Goal: Obtain resource: Download file/media

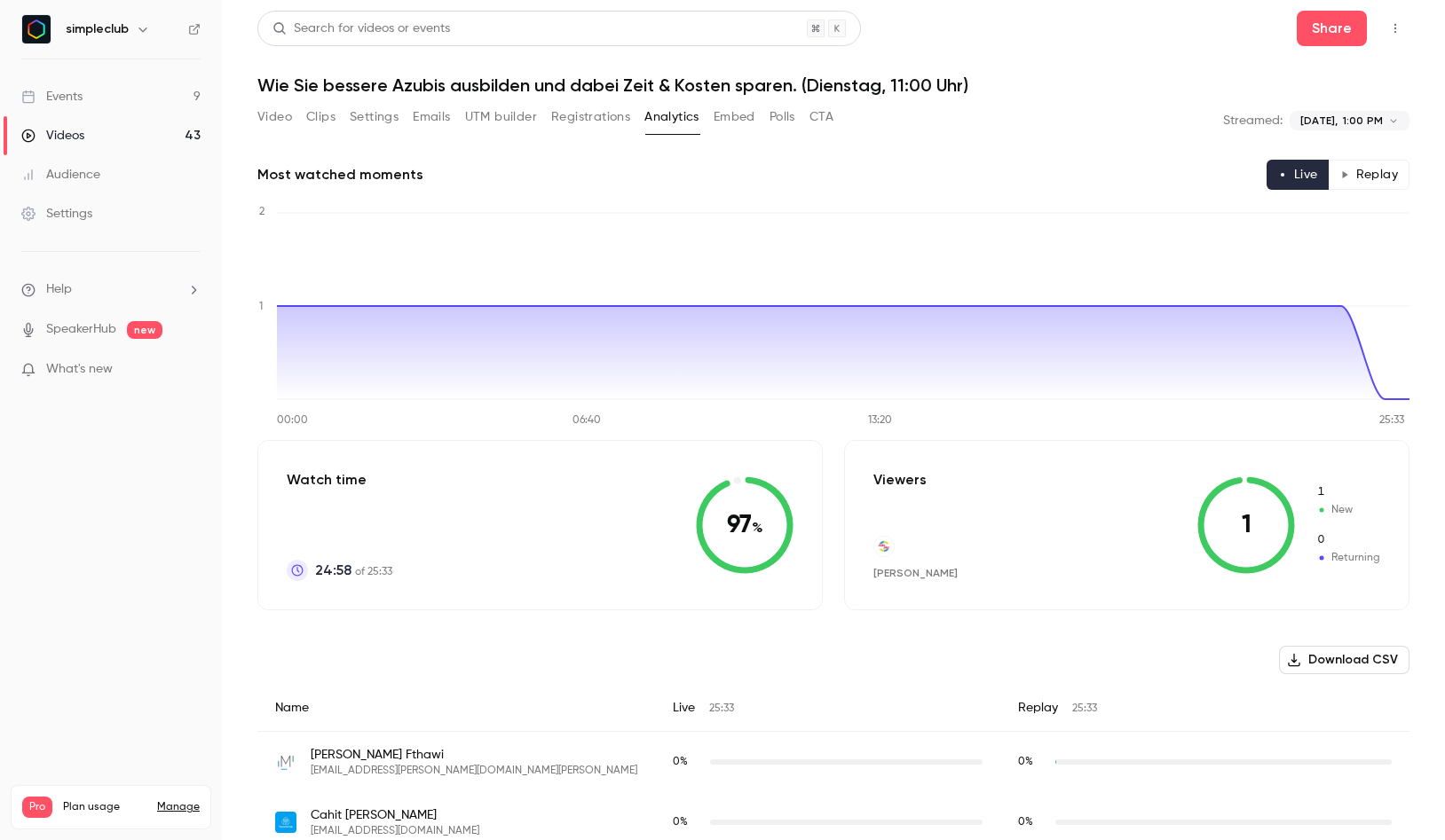
click at [88, 133] on link "Videos 43" at bounding box center [111, 136] width 222 height 39
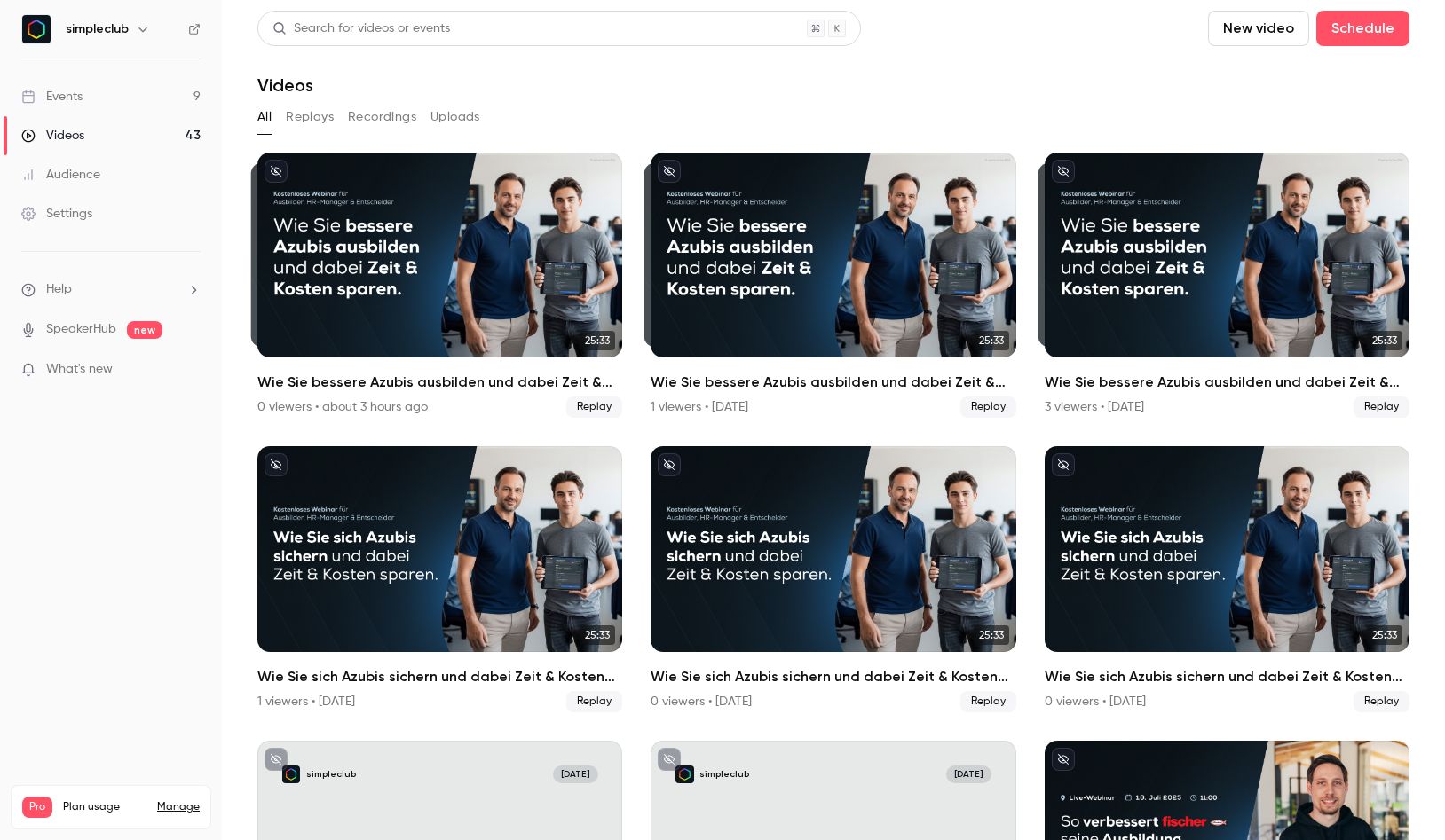
click at [301, 122] on button "Replays" at bounding box center [309, 117] width 48 height 28
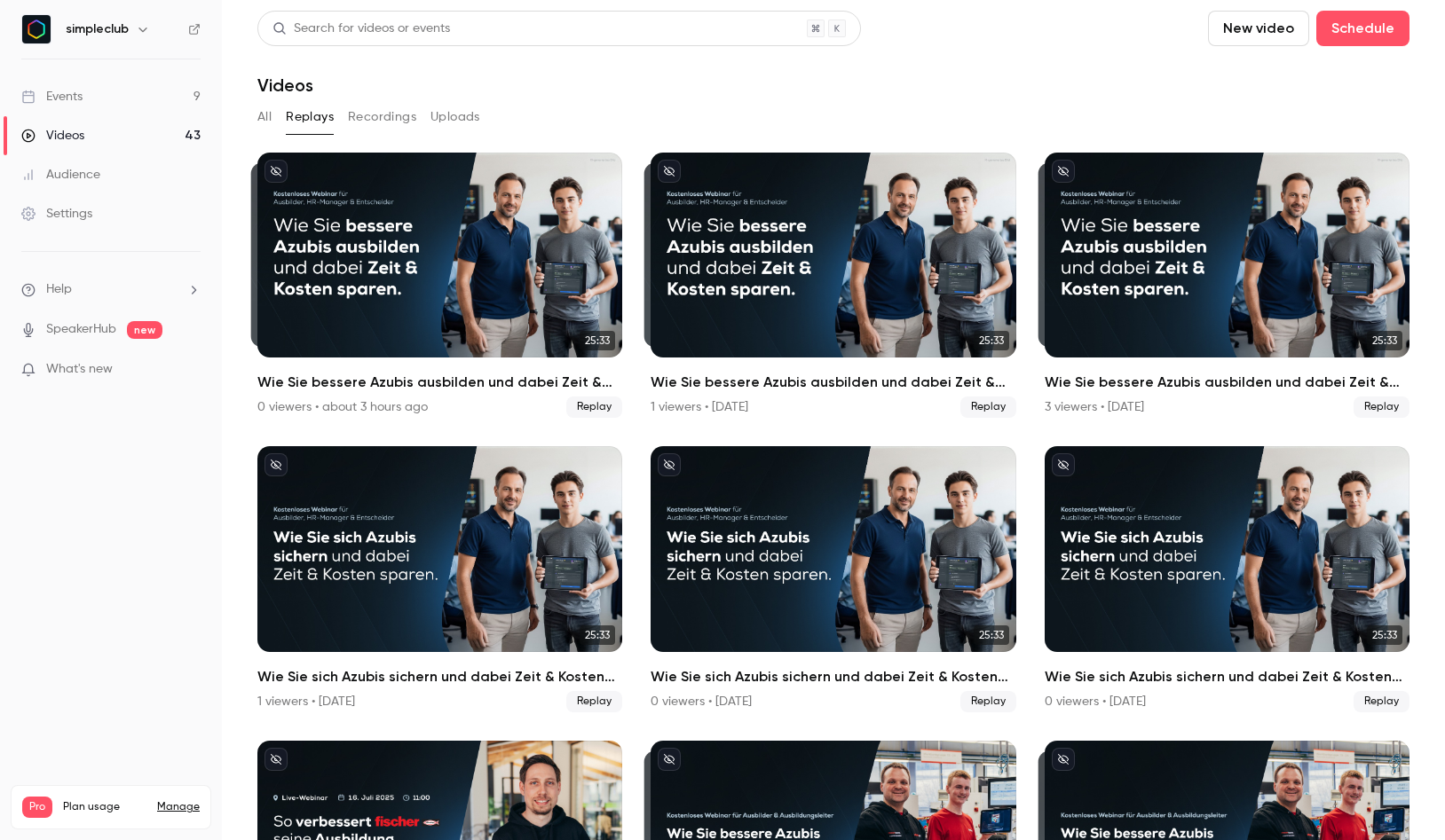
click at [69, 91] on div "Events" at bounding box center [51, 97] width 61 height 18
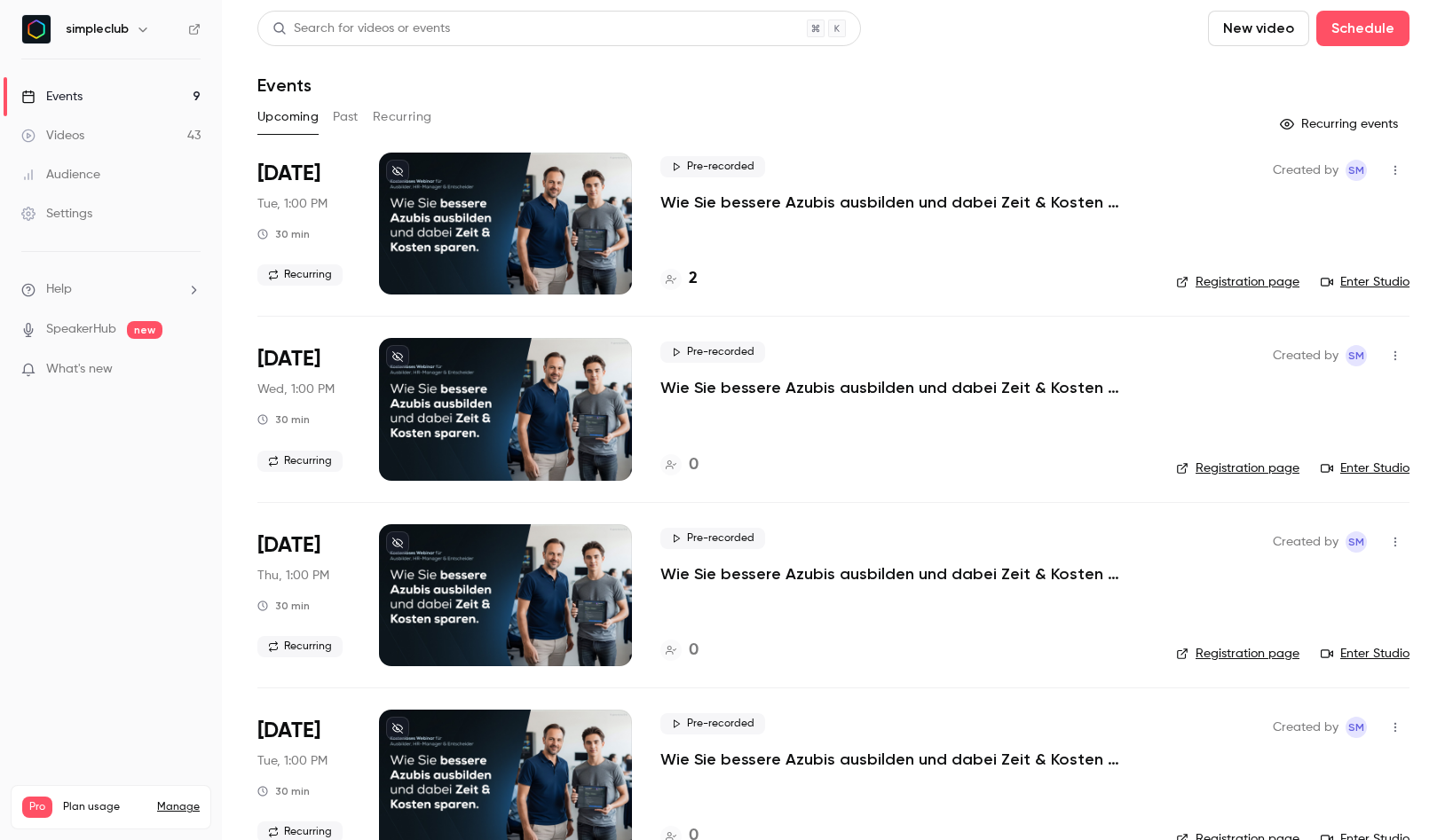
click at [352, 120] on button "Past" at bounding box center [346, 117] width 26 height 28
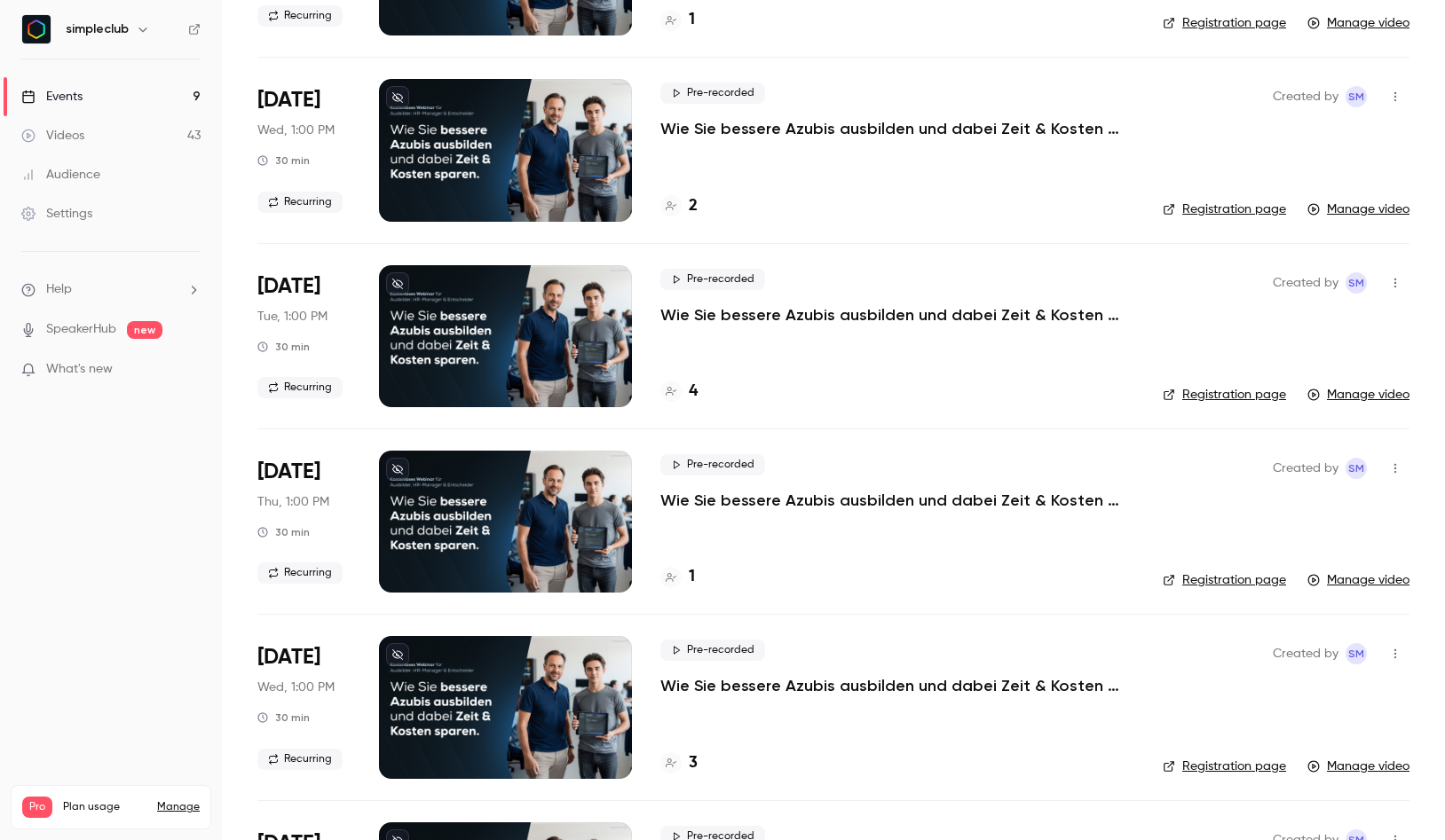
scroll to position [249, 0]
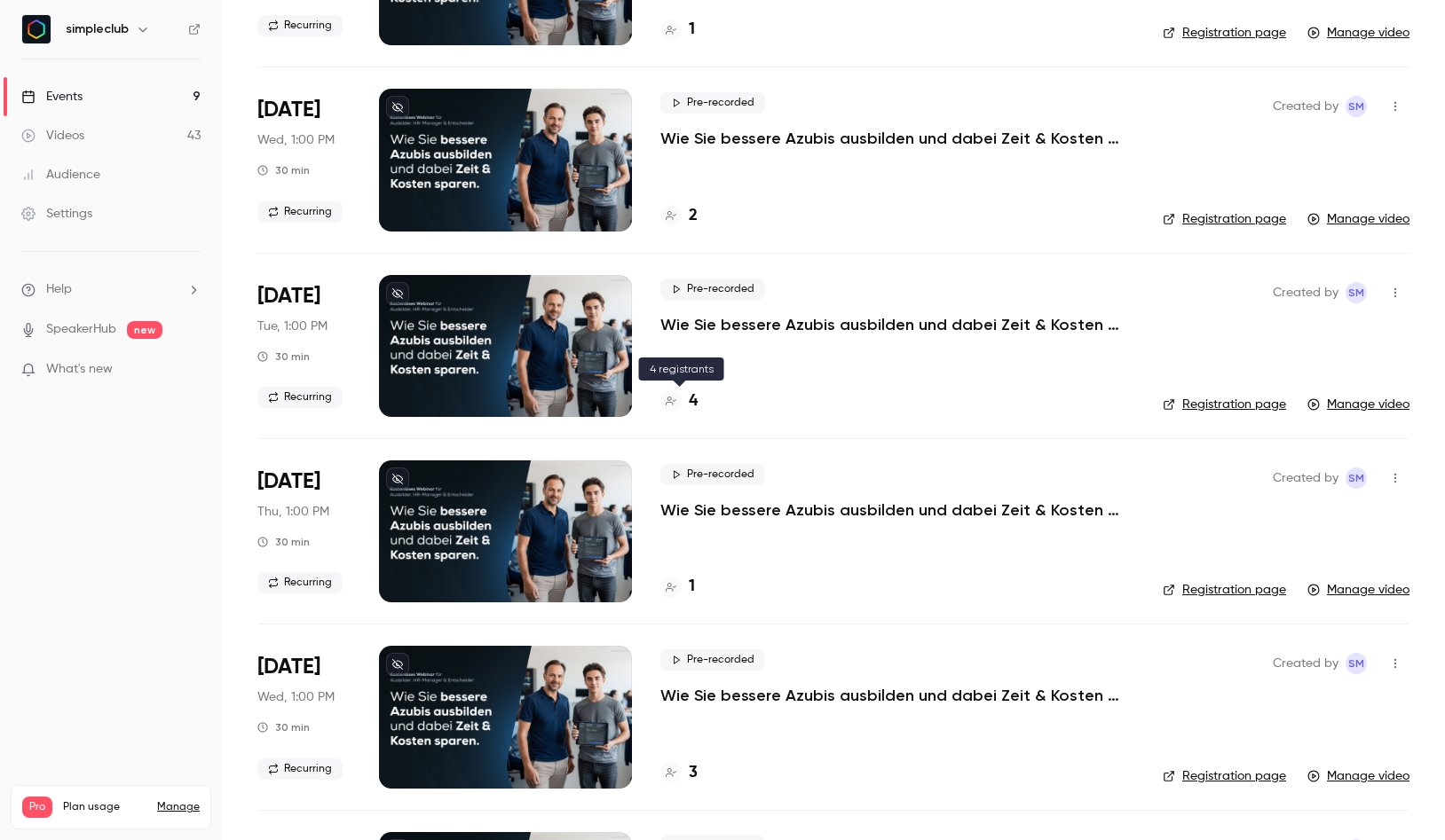
click at [694, 405] on h4 "4" at bounding box center [693, 401] width 9 height 24
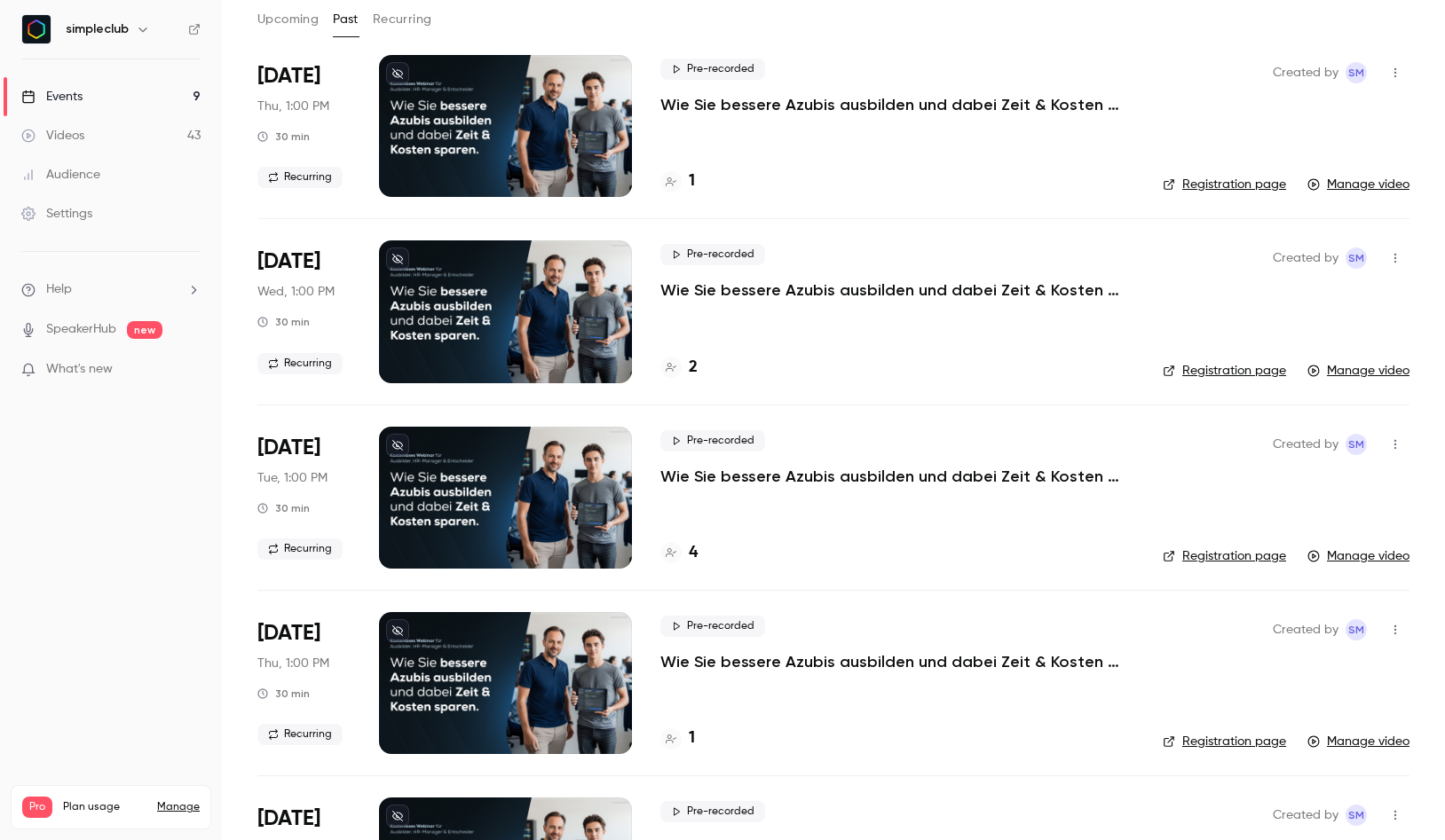
scroll to position [99, 0]
click at [738, 656] on p "Wie Sie bessere Azubis ausbilden und dabei Zeit & Kosten sparen. (Donnerstag, 1…" at bounding box center [897, 660] width 474 height 21
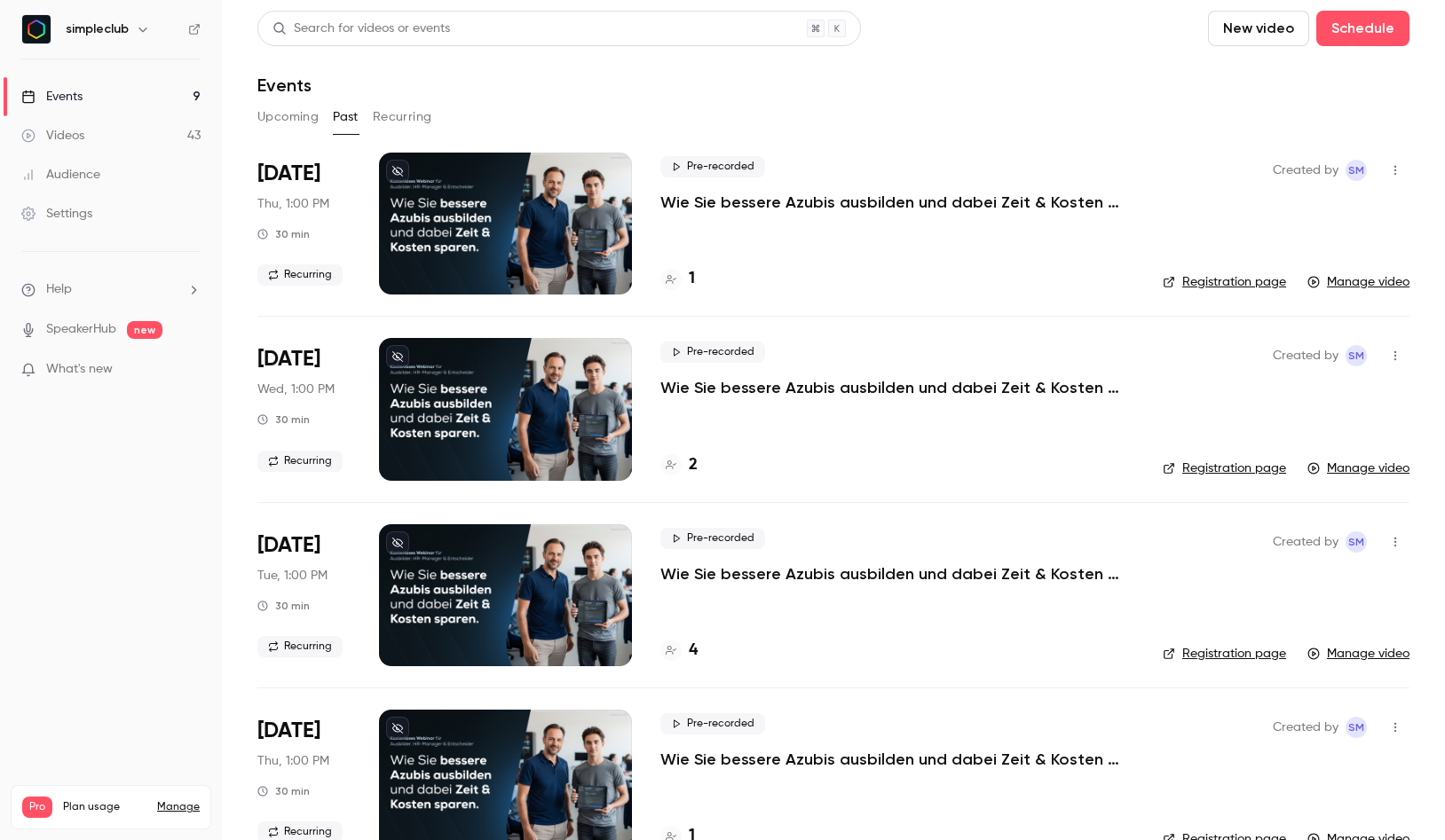
click at [718, 389] on p "Wie Sie bessere Azubis ausbilden und dabei Zeit & Kosten sparen. (Mittwoch, 11:…" at bounding box center [897, 387] width 474 height 21
click at [684, 200] on p "Wie Sie bessere Azubis ausbilden und dabei Zeit & Kosten sparen. (Donnerstag, 1…" at bounding box center [897, 202] width 474 height 21
click at [298, 114] on button "Upcoming" at bounding box center [287, 117] width 61 height 28
click at [333, 113] on button "Past" at bounding box center [346, 117] width 26 height 28
click at [295, 120] on button "Upcoming" at bounding box center [287, 117] width 61 height 28
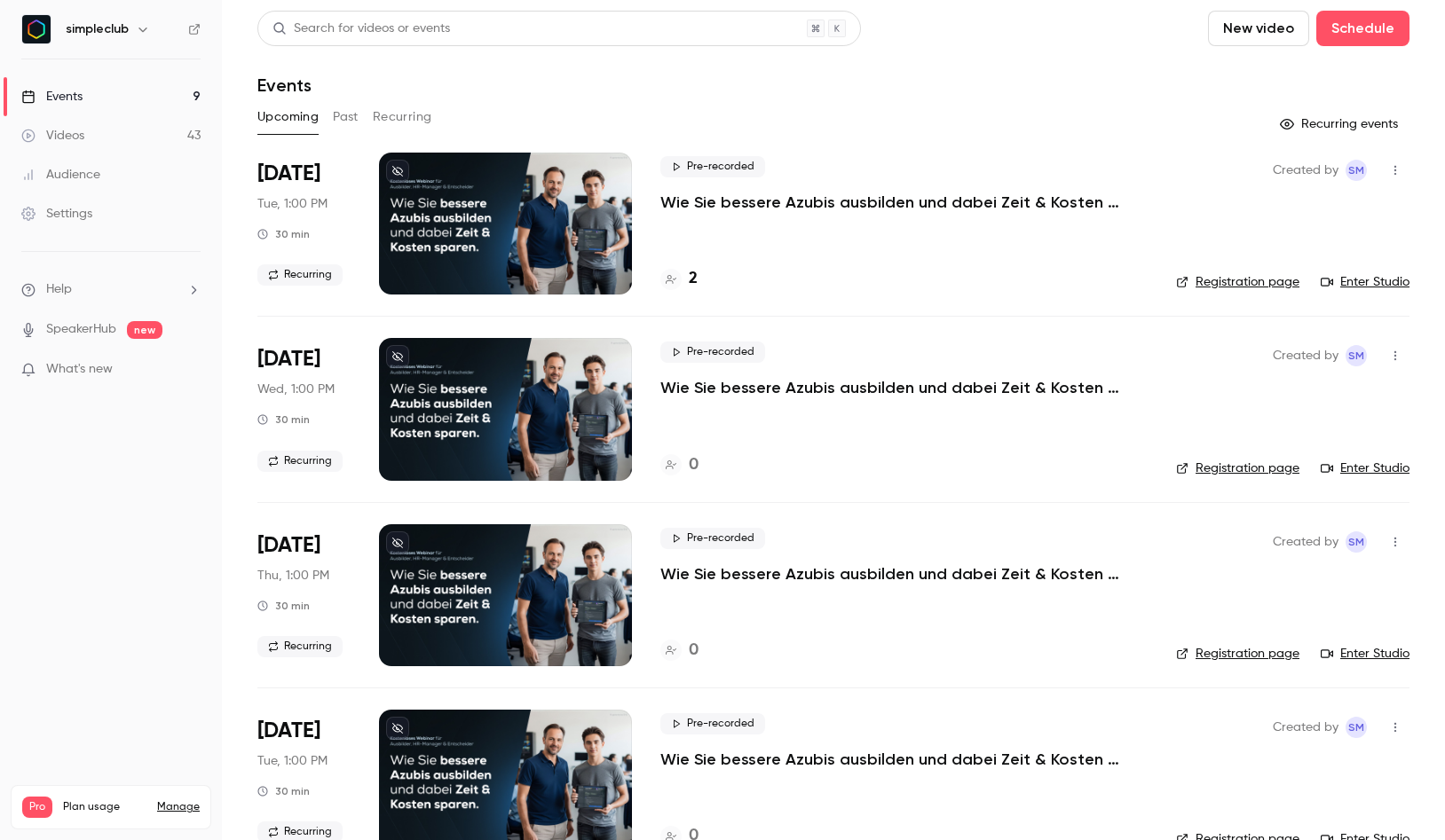
click at [344, 118] on button "Past" at bounding box center [346, 117] width 26 height 28
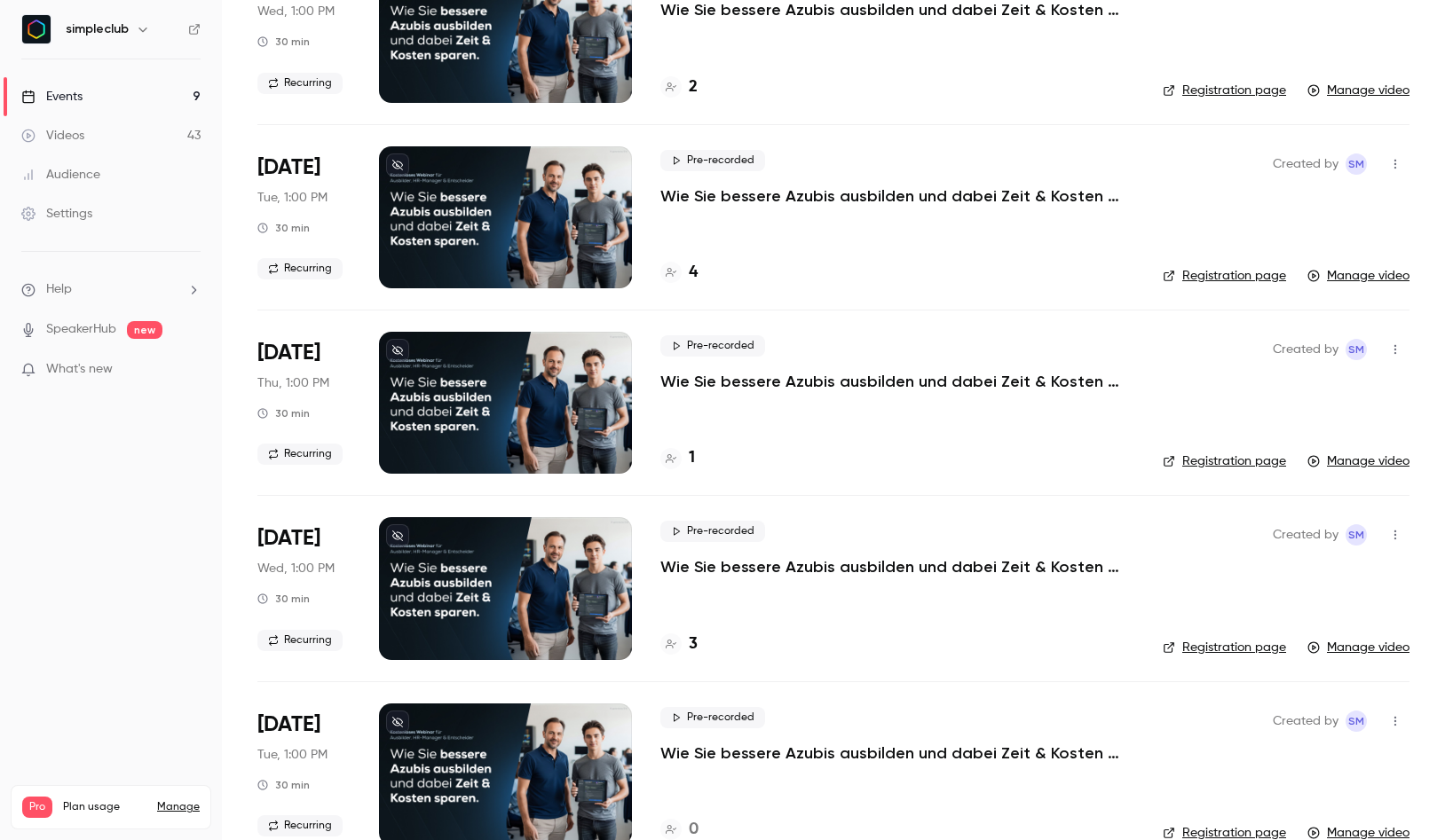
scroll to position [224, 0]
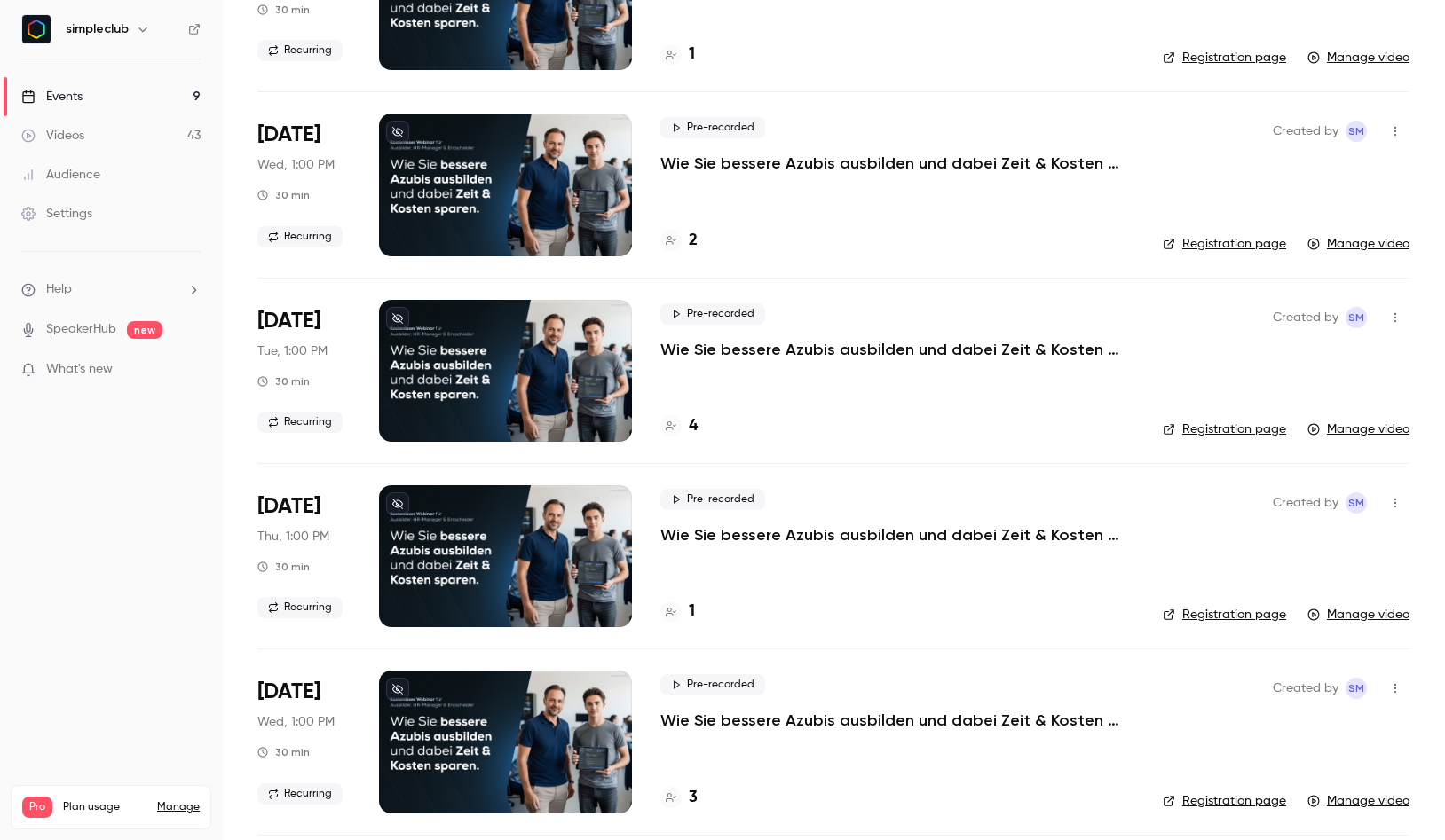
click at [725, 726] on p "Wie Sie bessere Azubis ausbilden und dabei Zeit & Kosten sparen. (Mittwoch, 11:…" at bounding box center [897, 719] width 474 height 21
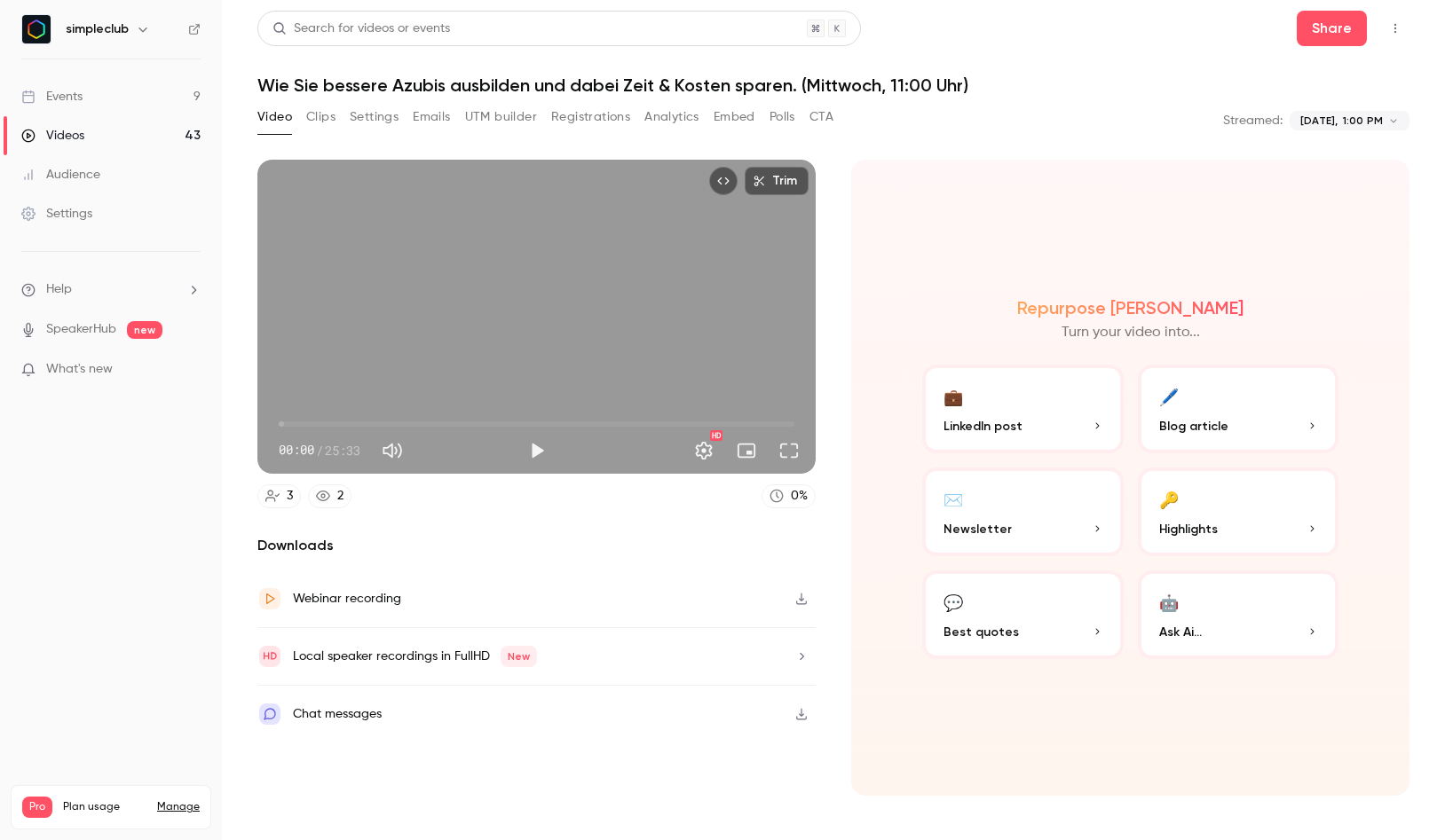
click at [590, 122] on button "Registrations" at bounding box center [590, 117] width 79 height 28
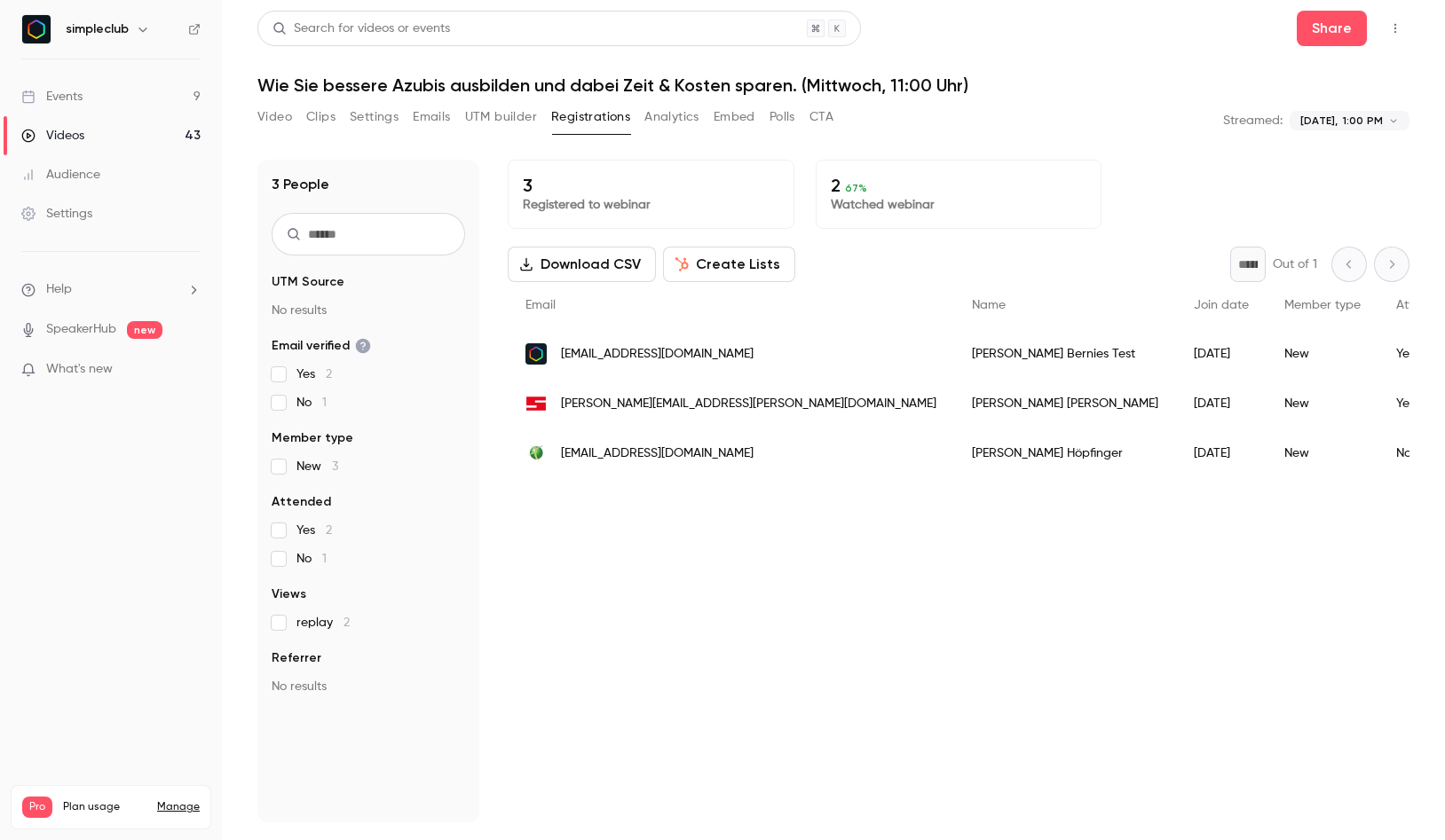
click at [664, 120] on button "Analytics" at bounding box center [672, 117] width 55 height 28
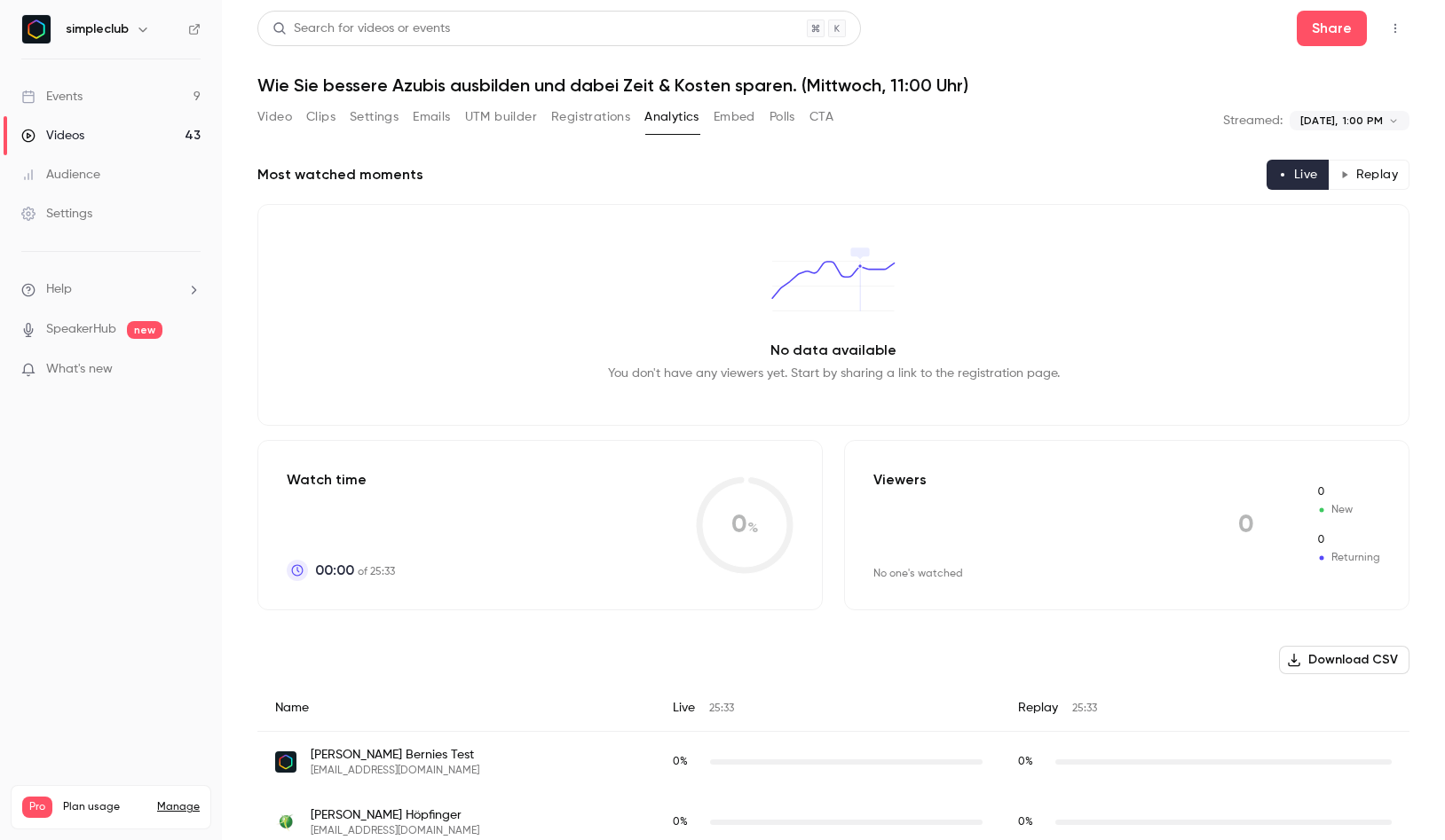
click at [618, 118] on button "Registrations" at bounding box center [590, 117] width 79 height 28
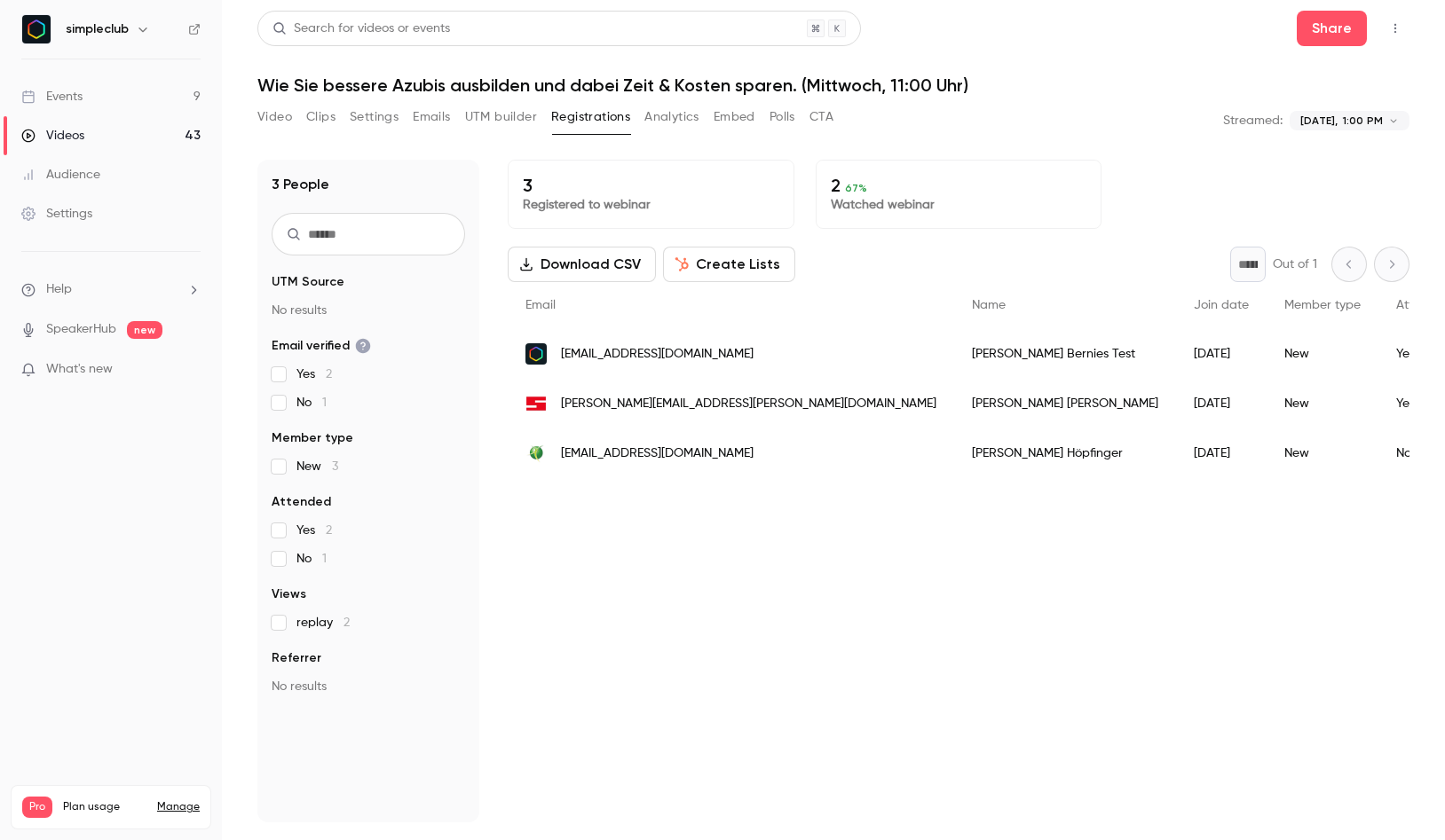
click at [537, 398] on img "People list" at bounding box center [535, 403] width 21 height 21
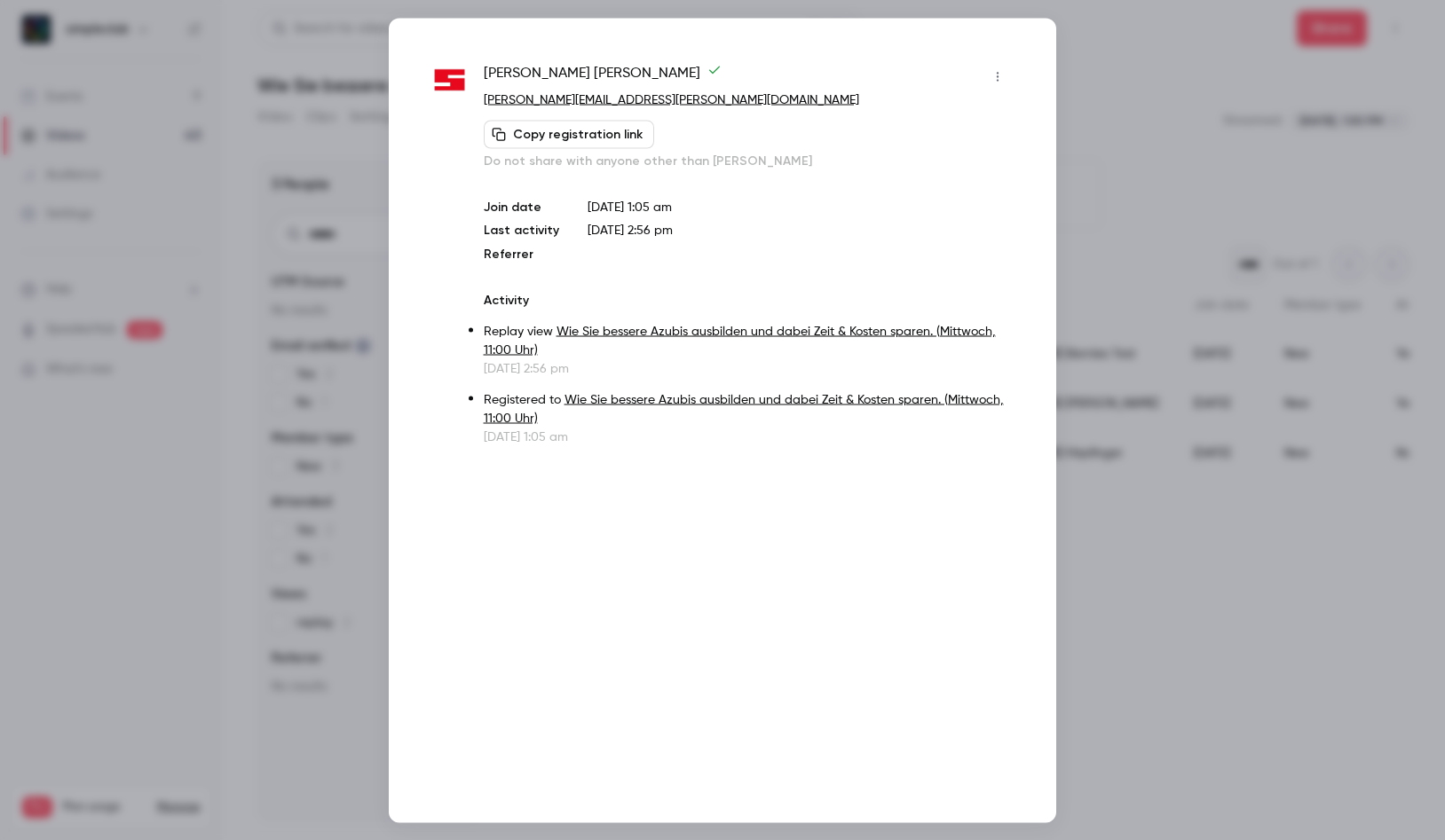
click at [1137, 128] on div at bounding box center [722, 420] width 1445 height 840
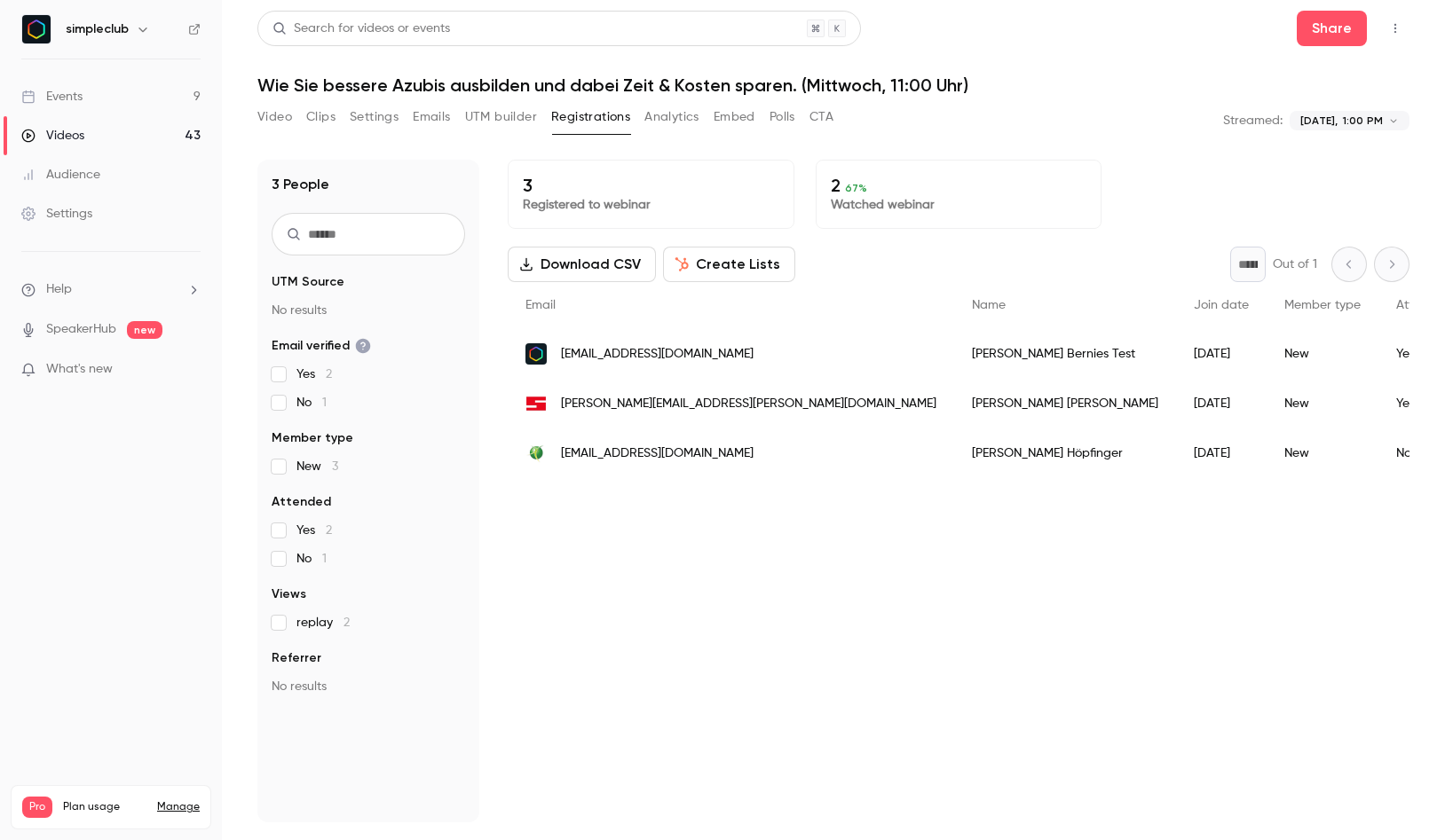
click at [620, 258] on button "Download CSV" at bounding box center [582, 264] width 149 height 36
click at [1025, 105] on div "**********" at bounding box center [833, 121] width 1152 height 36
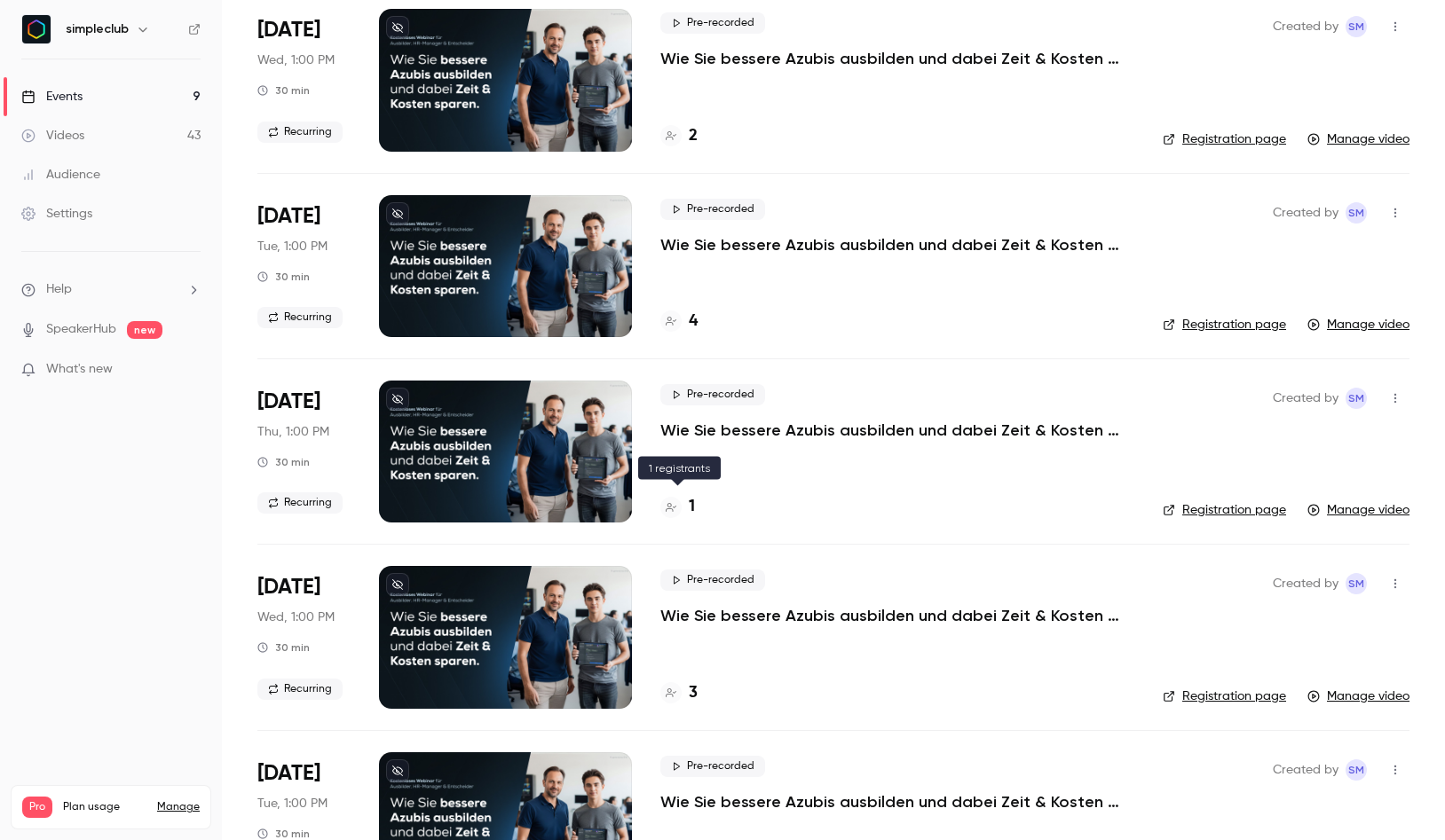
scroll to position [327, 0]
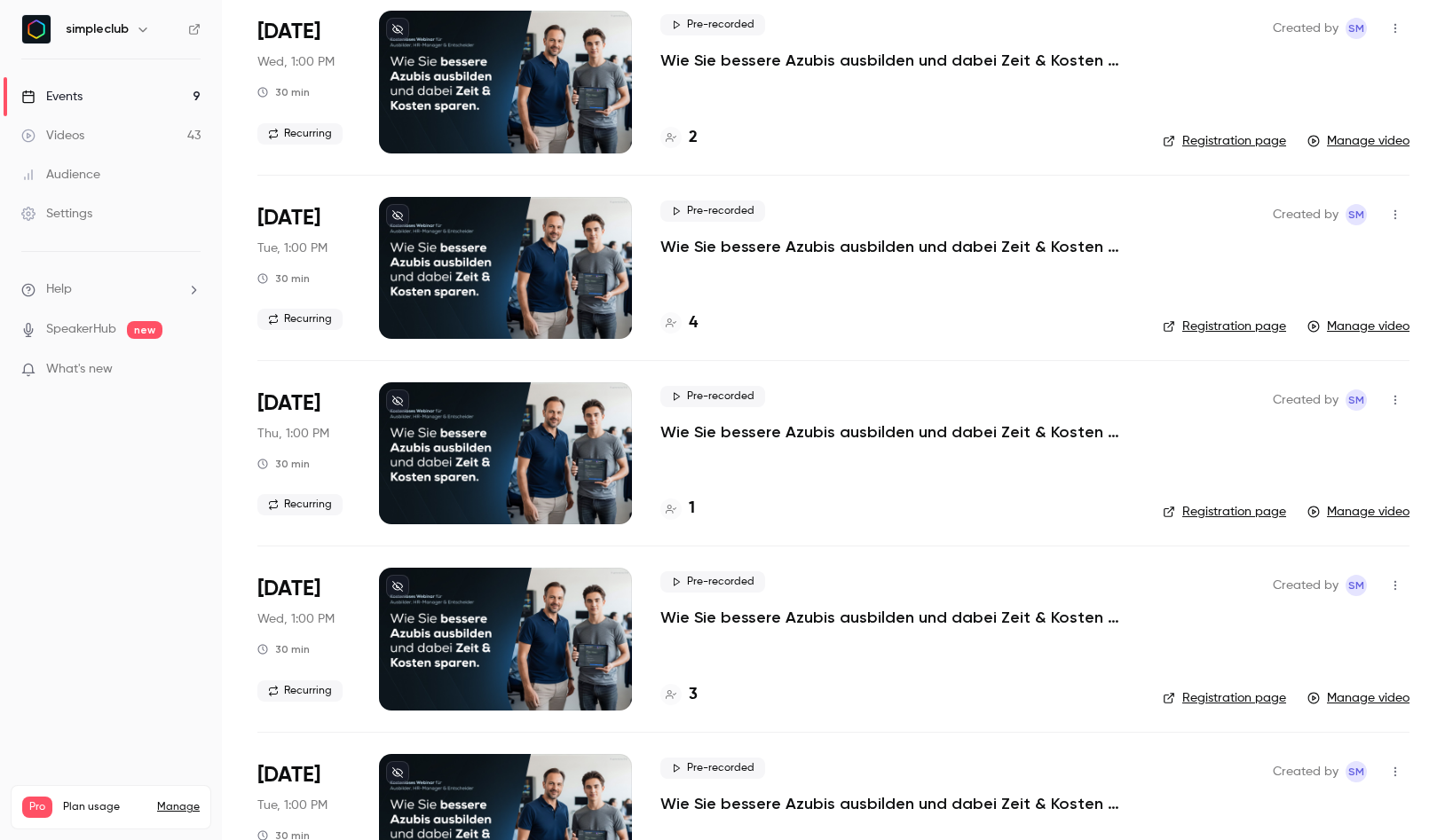
click at [1398, 396] on icon "button" at bounding box center [1395, 400] width 14 height 12
click at [860, 438] on div at bounding box center [722, 420] width 1445 height 840
click at [808, 431] on p "Wie Sie bessere Azubis ausbilden und dabei Zeit & Kosten sparen. (Donnerstag, 1…" at bounding box center [897, 431] width 474 height 21
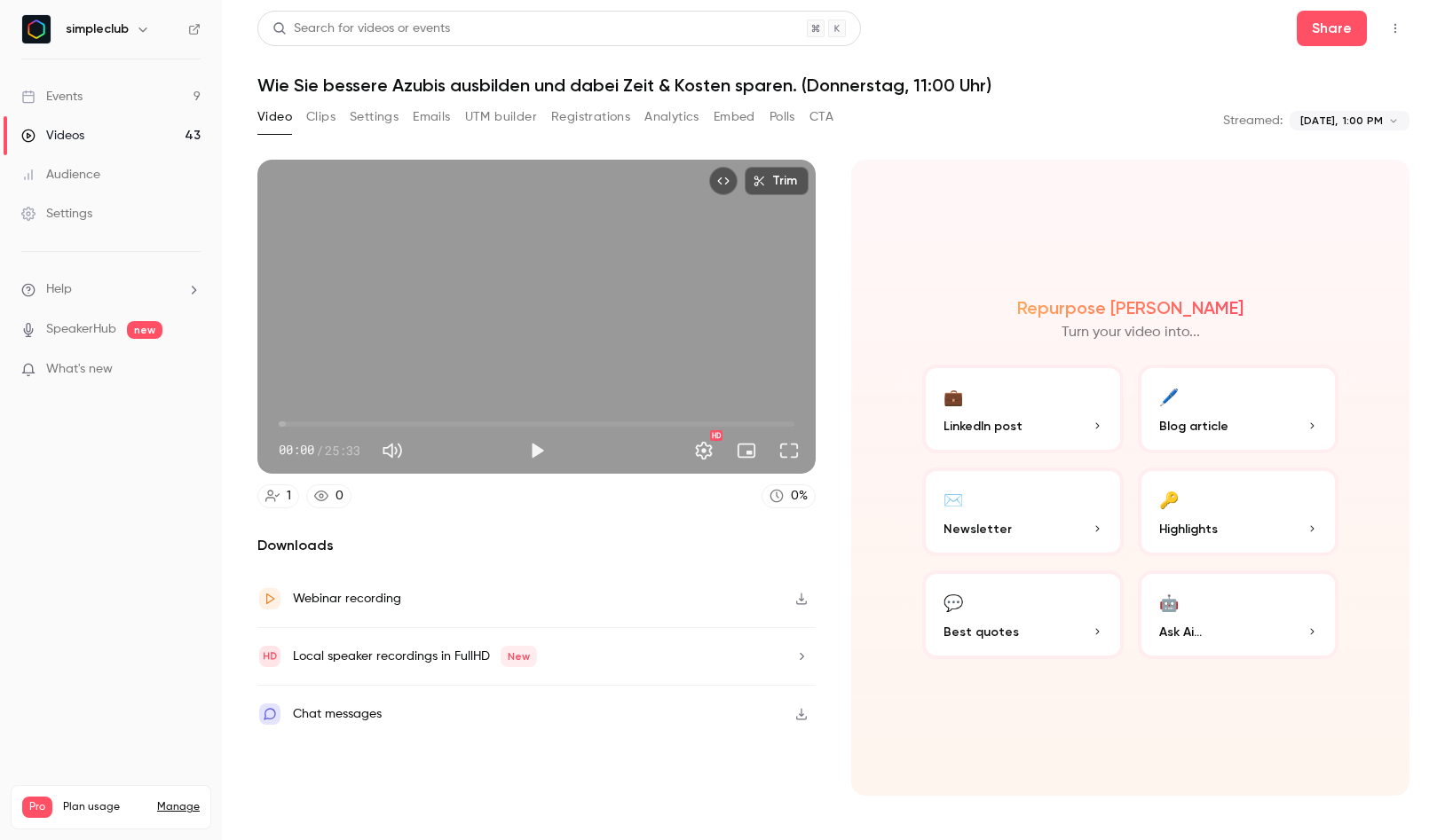
click at [580, 117] on button "Registrations" at bounding box center [590, 117] width 79 height 28
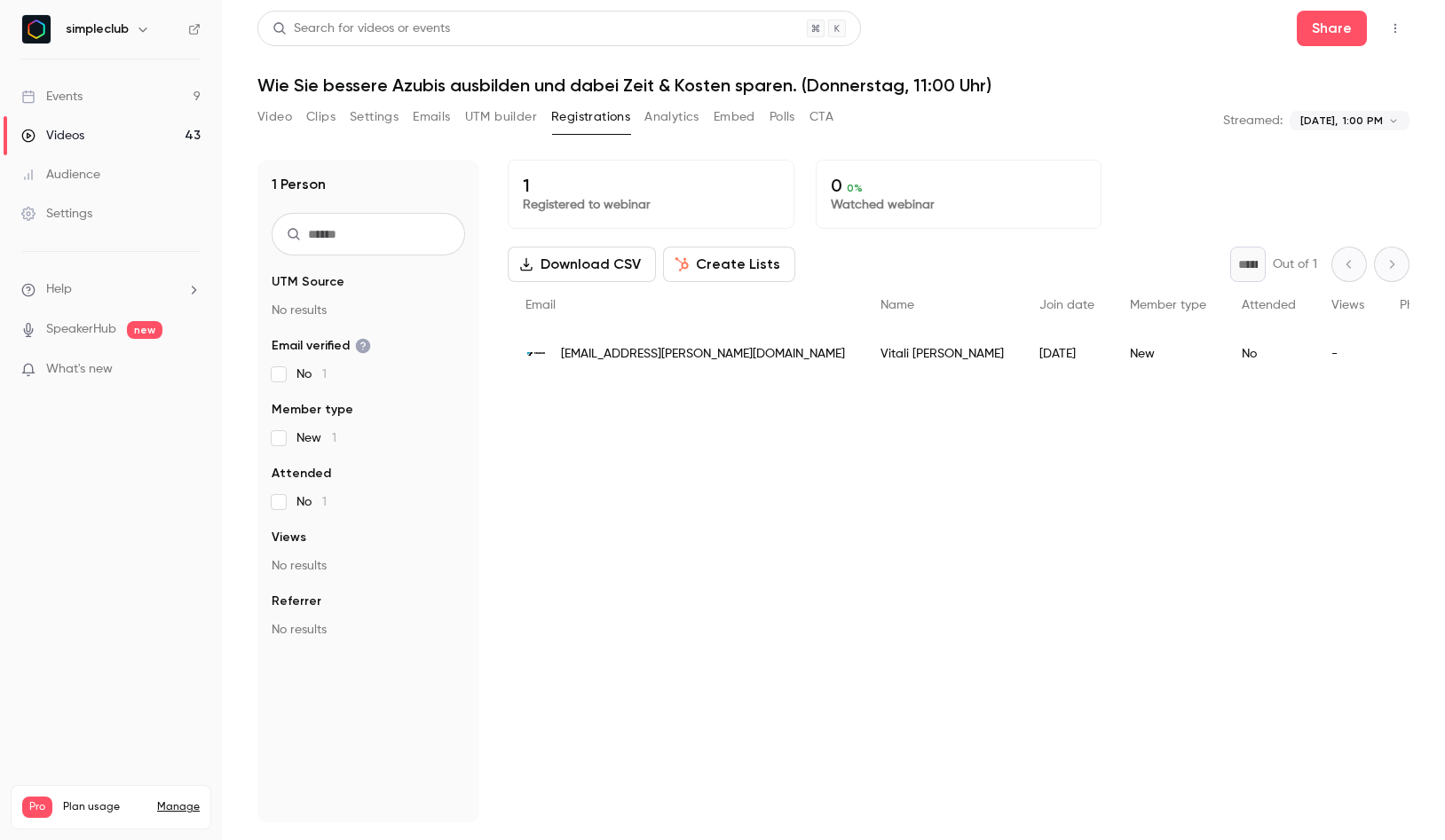
click at [563, 260] on button "Download CSV" at bounding box center [582, 264] width 149 height 36
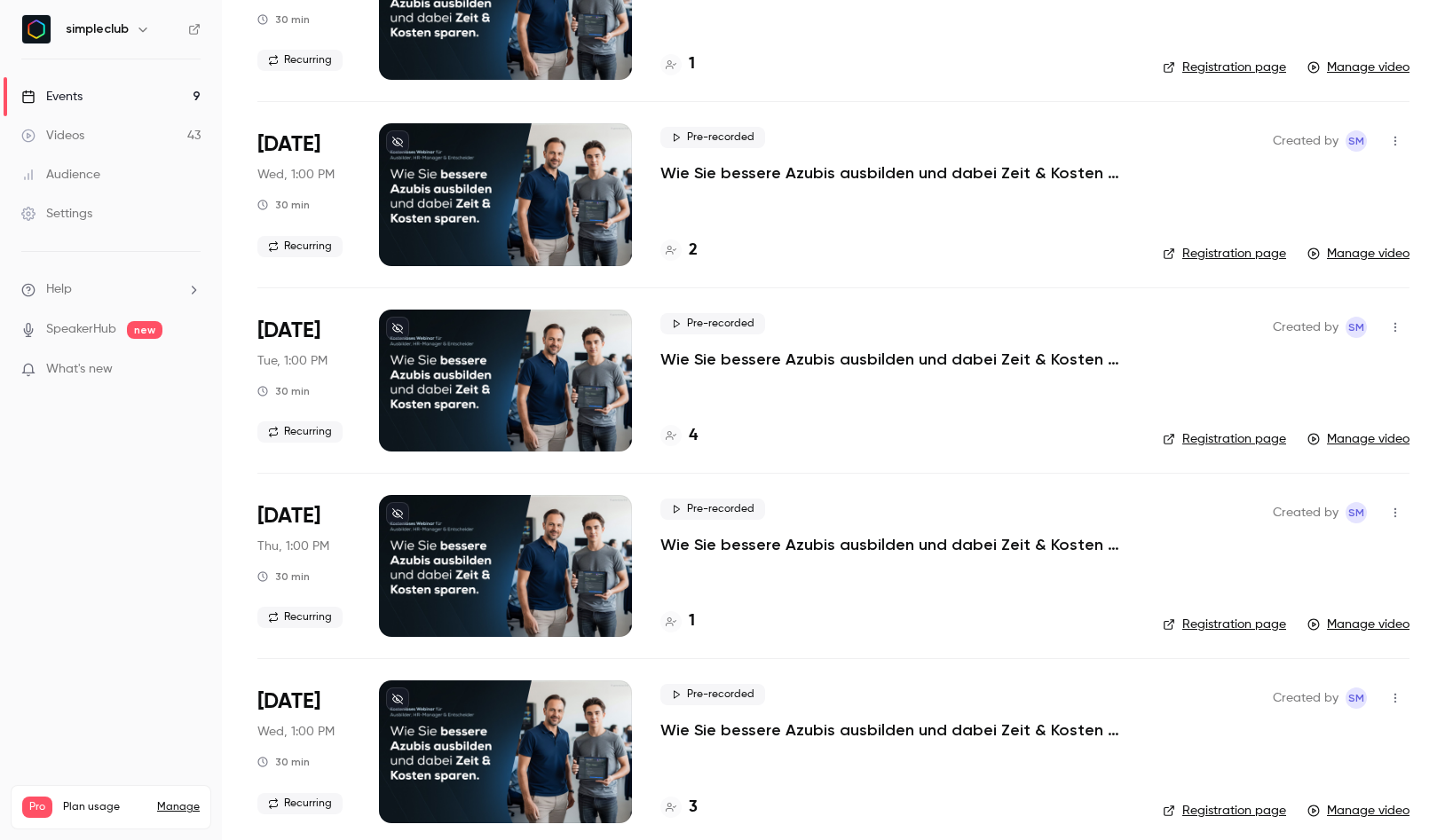
scroll to position [153, 0]
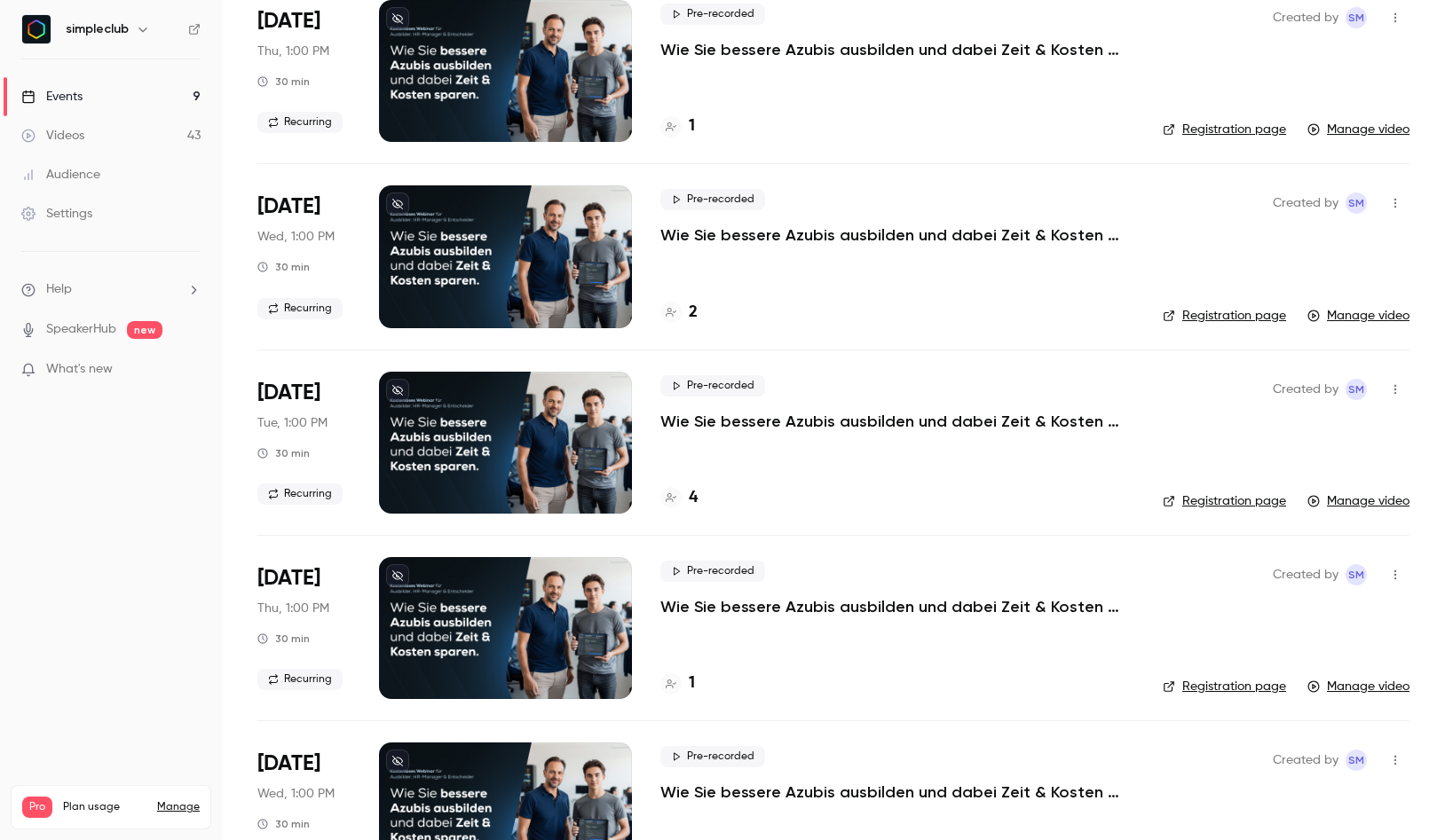
click at [756, 424] on p "Wie Sie bessere Azubis ausbilden und dabei Zeit & Kosten sparen. (Dienstag, 11:…" at bounding box center [897, 421] width 474 height 21
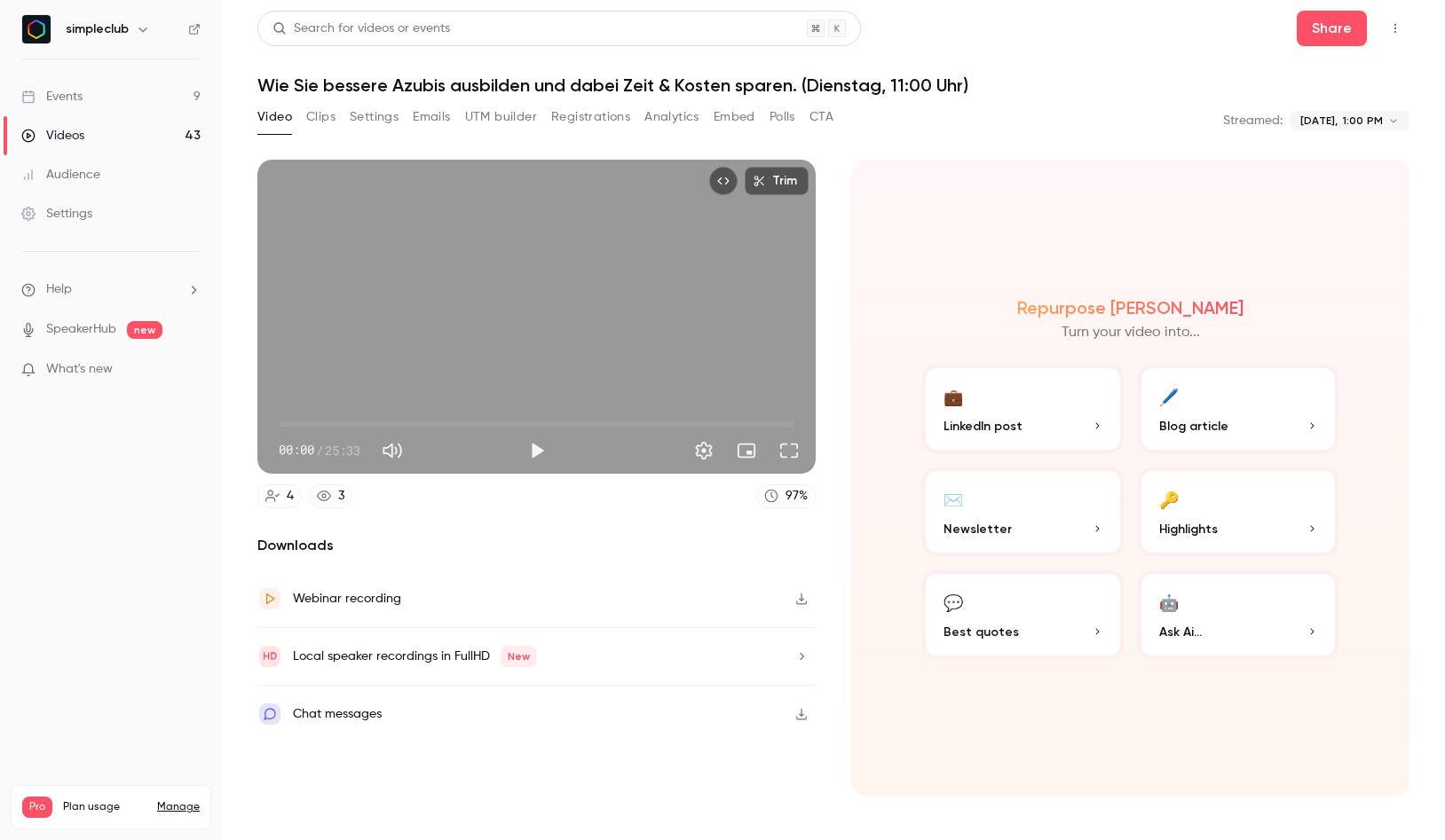
click at [561, 120] on button "Registrations" at bounding box center [590, 117] width 79 height 28
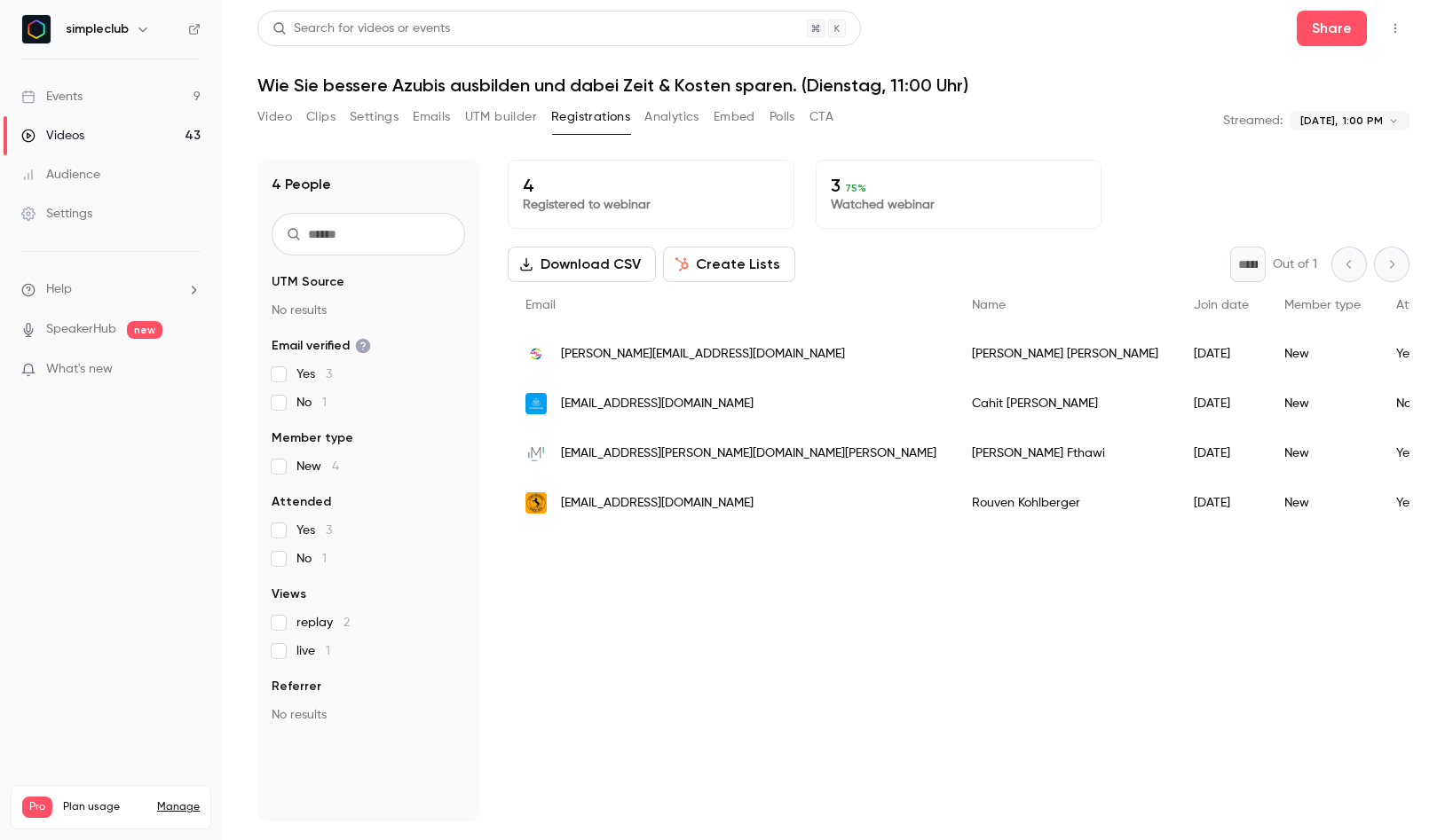
click at [572, 268] on button "Download CSV" at bounding box center [582, 264] width 149 height 36
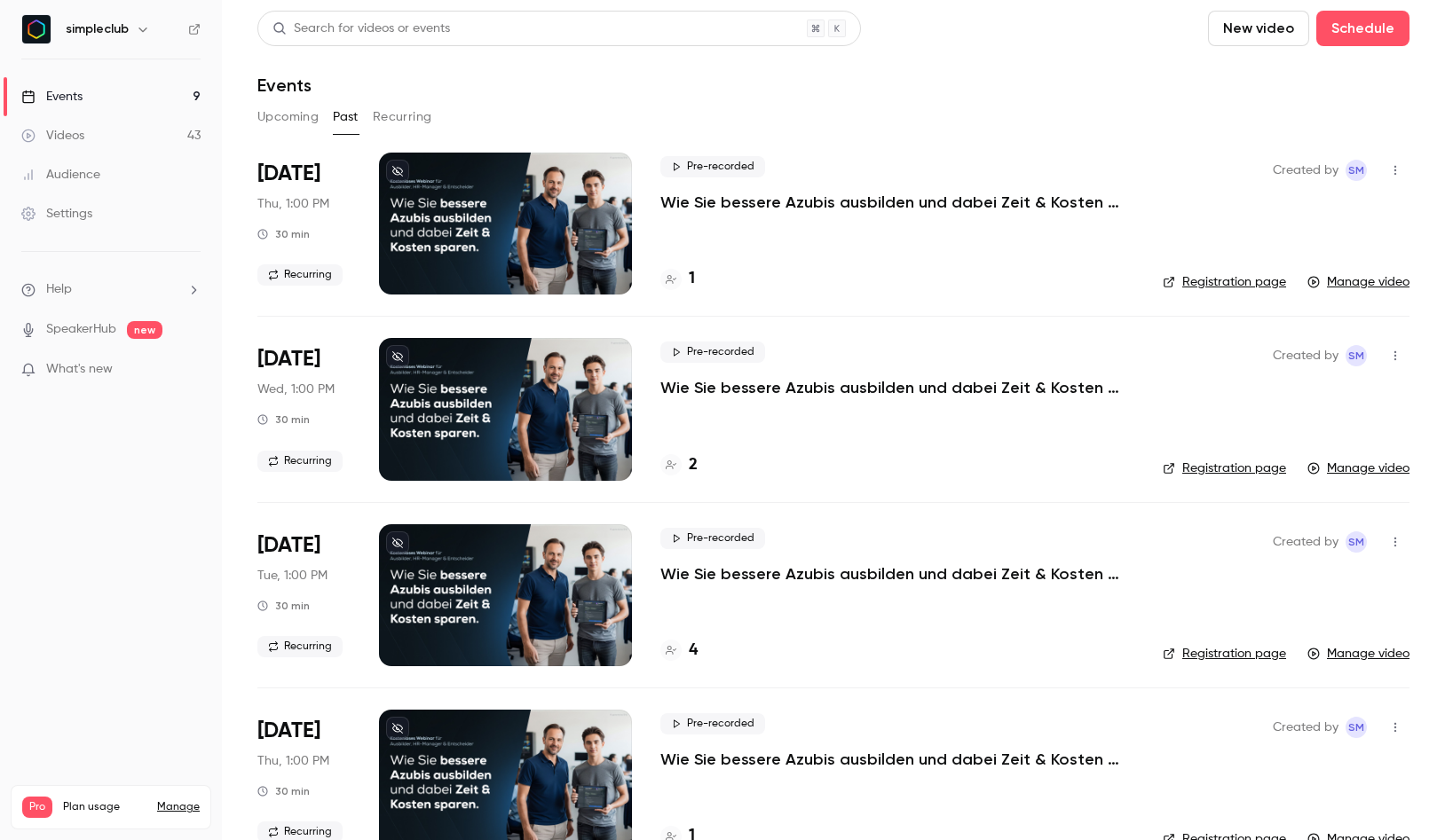
click at [750, 391] on p "Wie Sie bessere Azubis ausbilden und dabei Zeit & Kosten sparen. (Mittwoch, 11:…" at bounding box center [897, 387] width 474 height 21
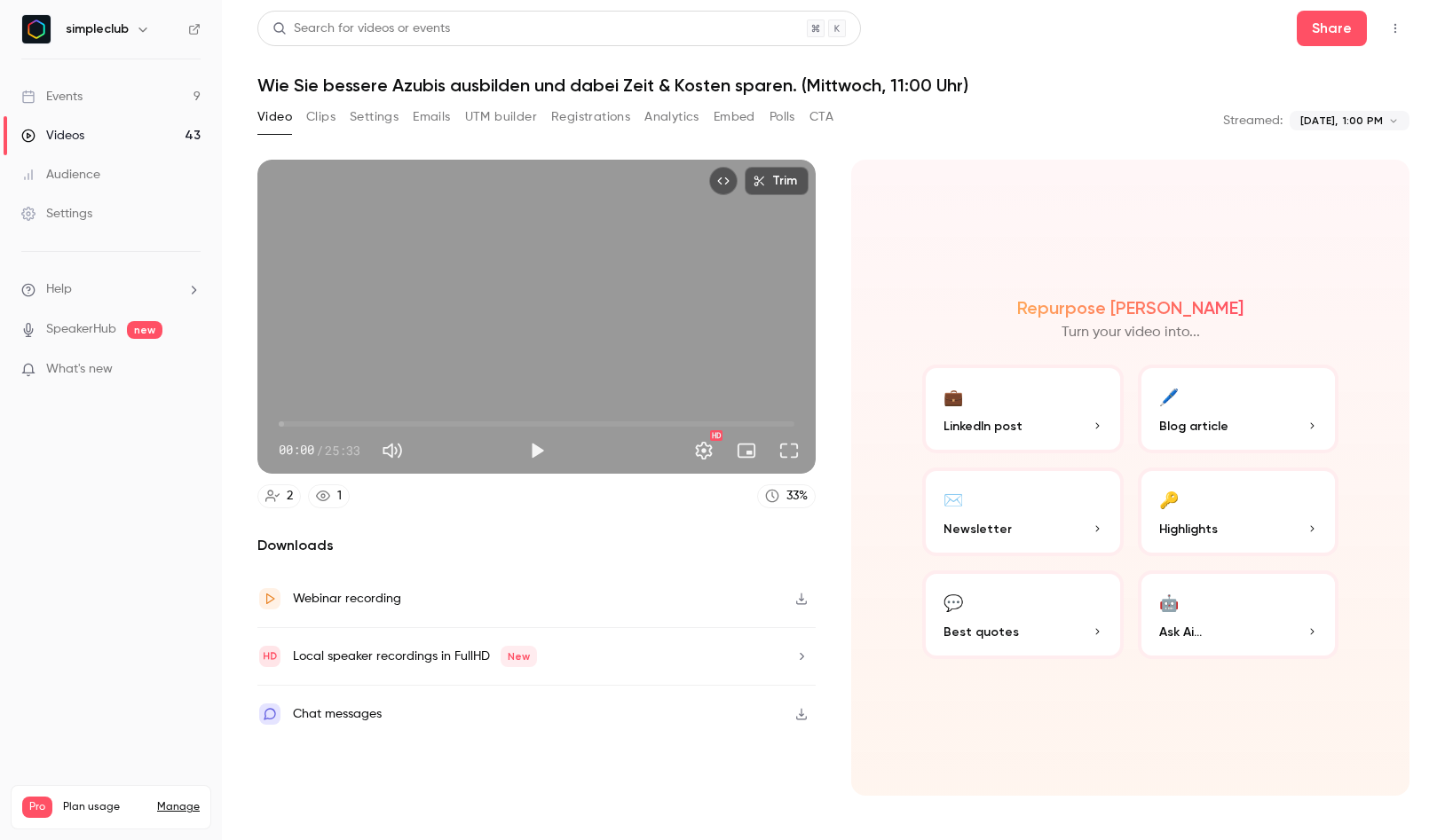
click at [577, 127] on button "Registrations" at bounding box center [590, 117] width 79 height 28
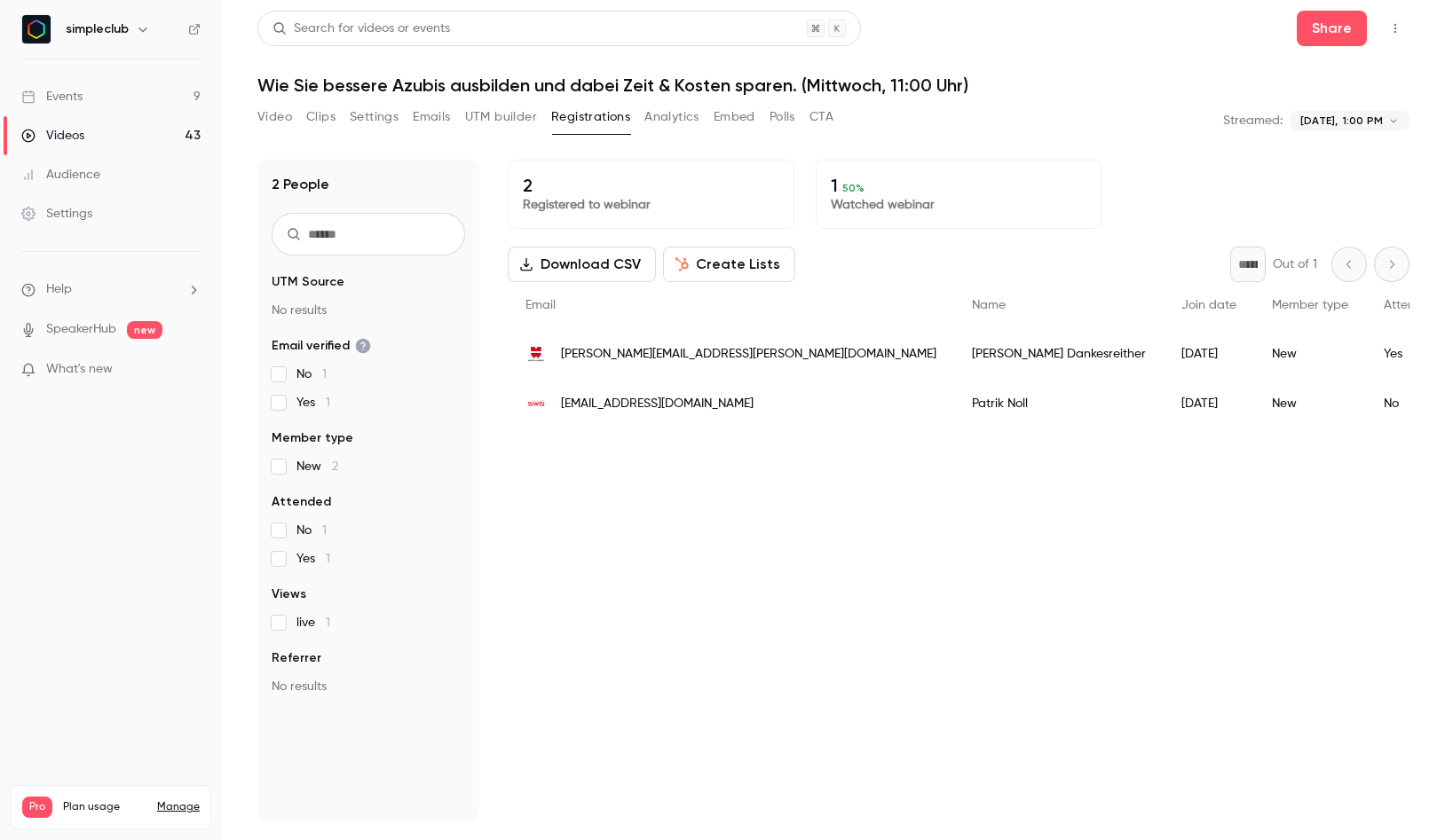
click at [578, 260] on button "Download CSV" at bounding box center [582, 264] width 149 height 36
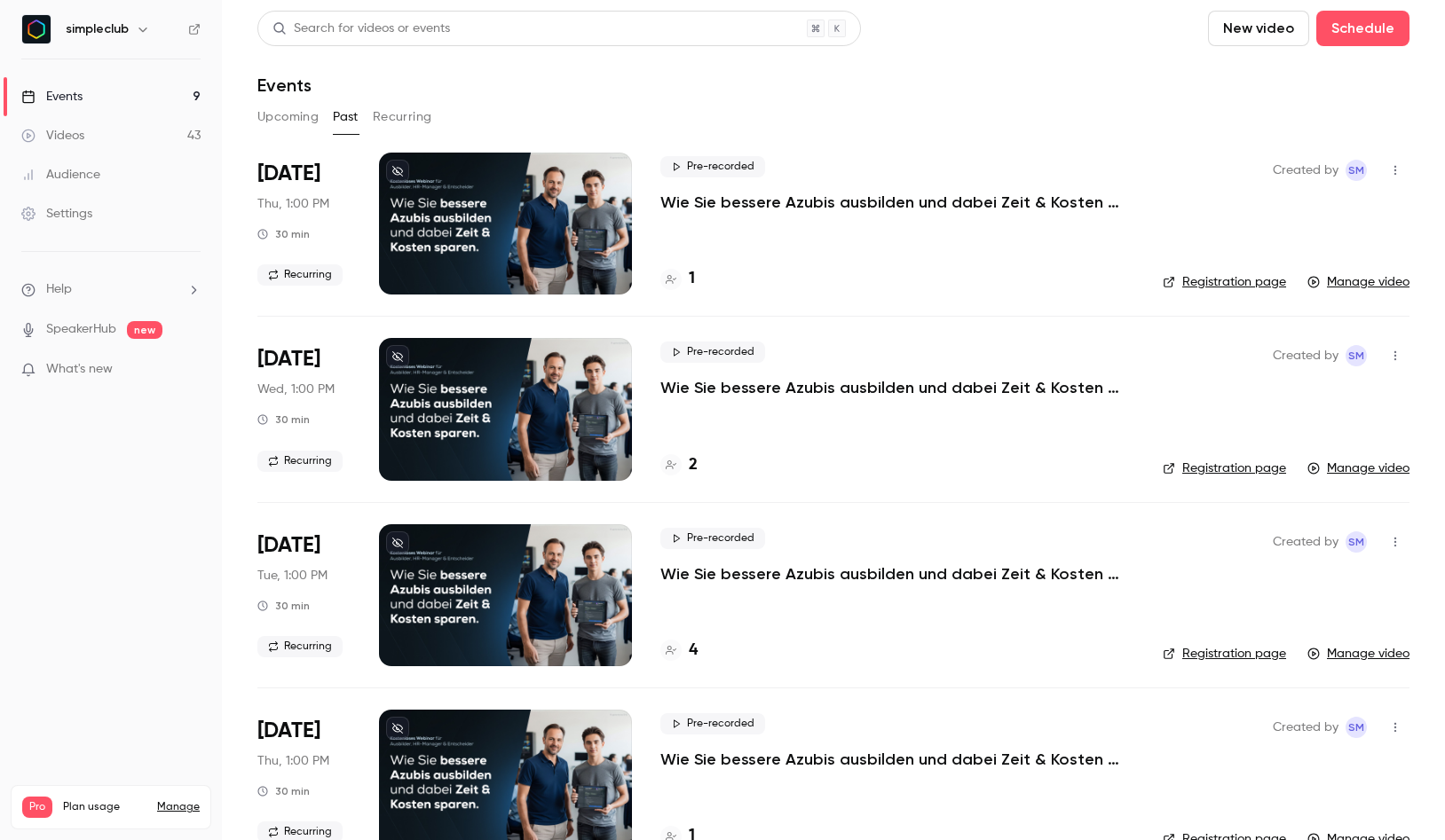
click at [725, 200] on p "Wie Sie bessere Azubis ausbilden und dabei Zeit & Kosten sparen. (Donnerstag, 1…" at bounding box center [897, 202] width 474 height 21
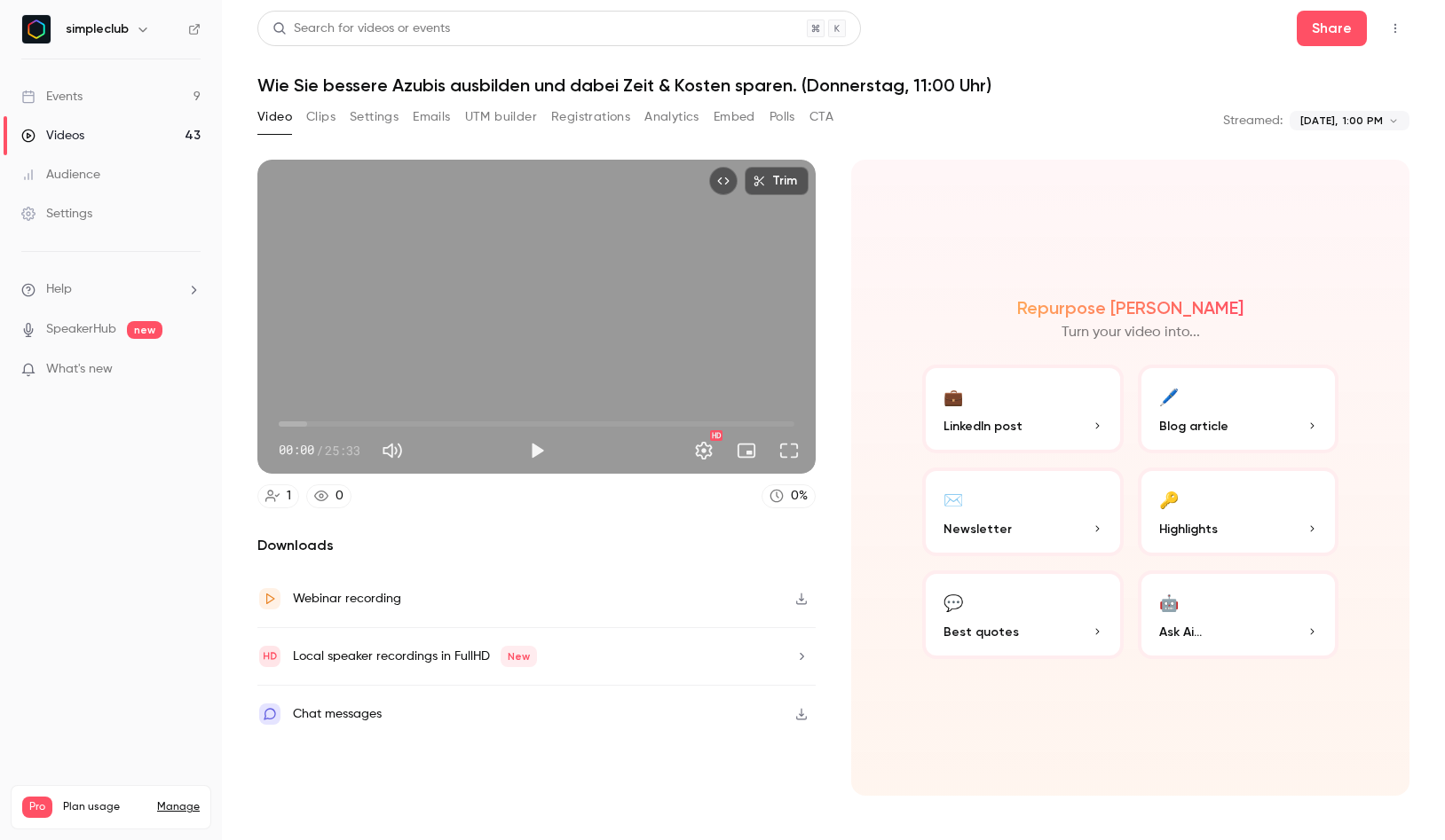
click at [794, 595] on icon "button" at bounding box center [801, 599] width 14 height 12
click at [219, 141] on link "Videos 43" at bounding box center [111, 136] width 222 height 39
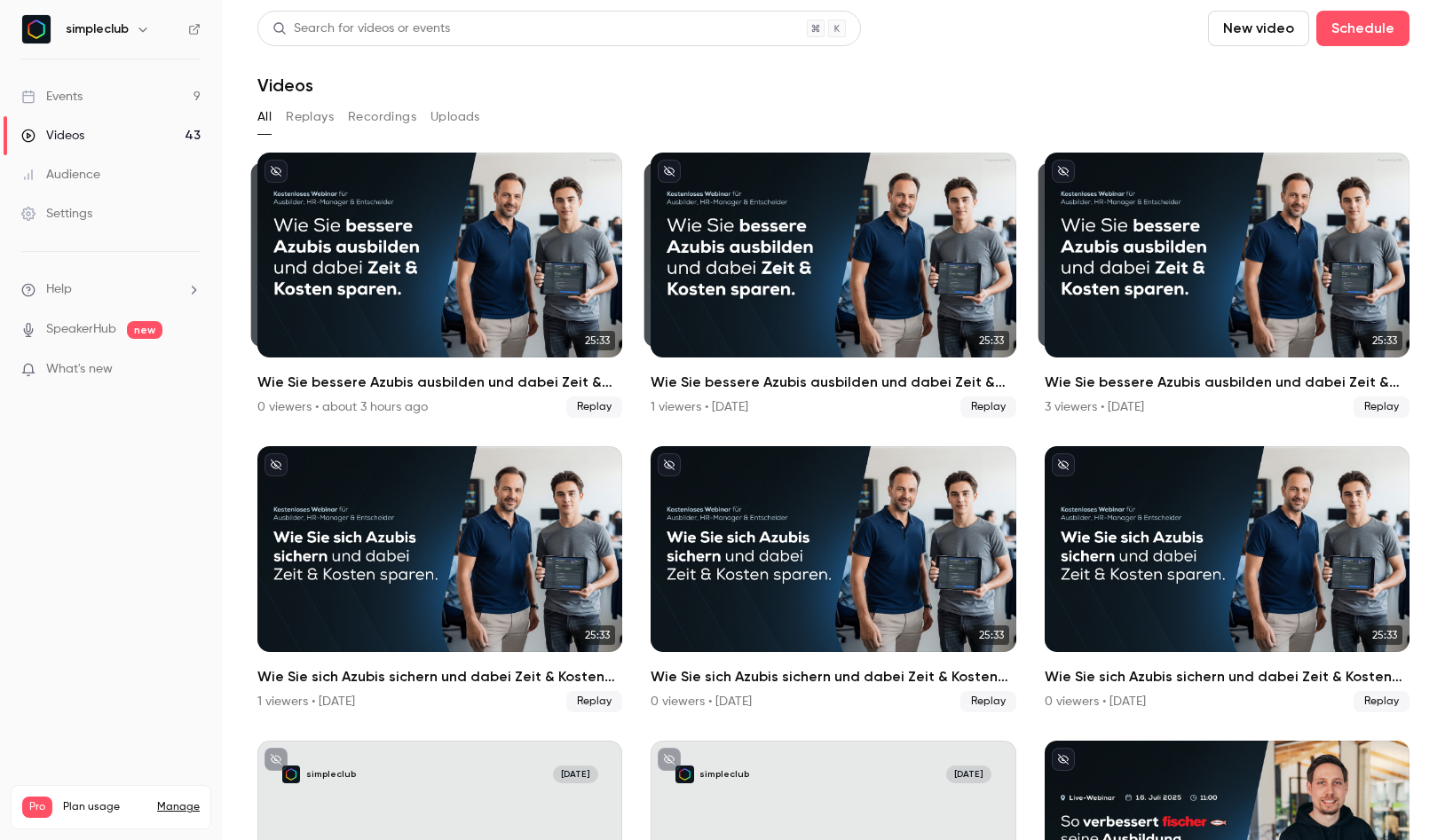
click at [325, 120] on button "Replays" at bounding box center [309, 117] width 48 height 28
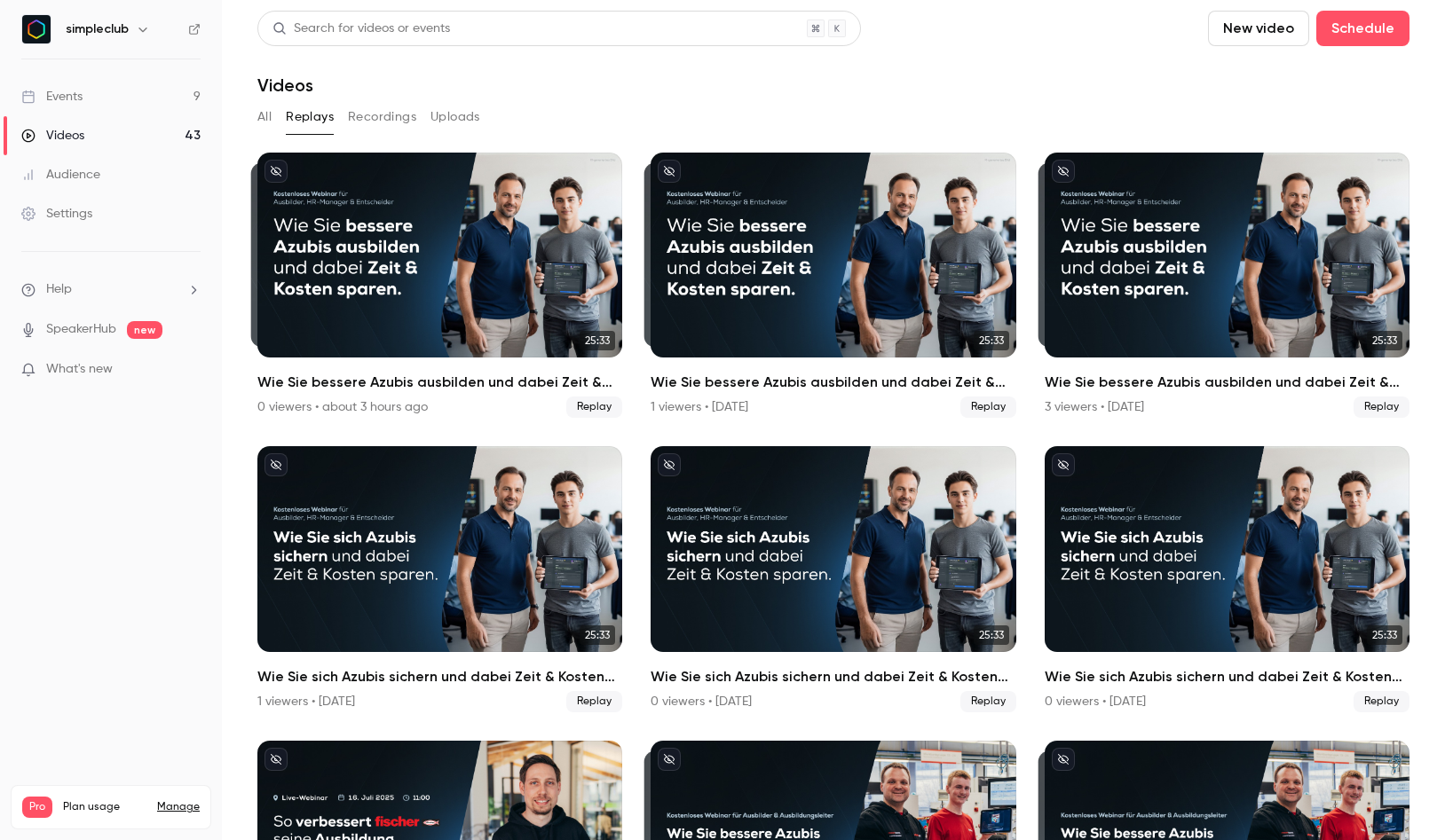
click at [151, 90] on link "Events 9" at bounding box center [111, 96] width 222 height 39
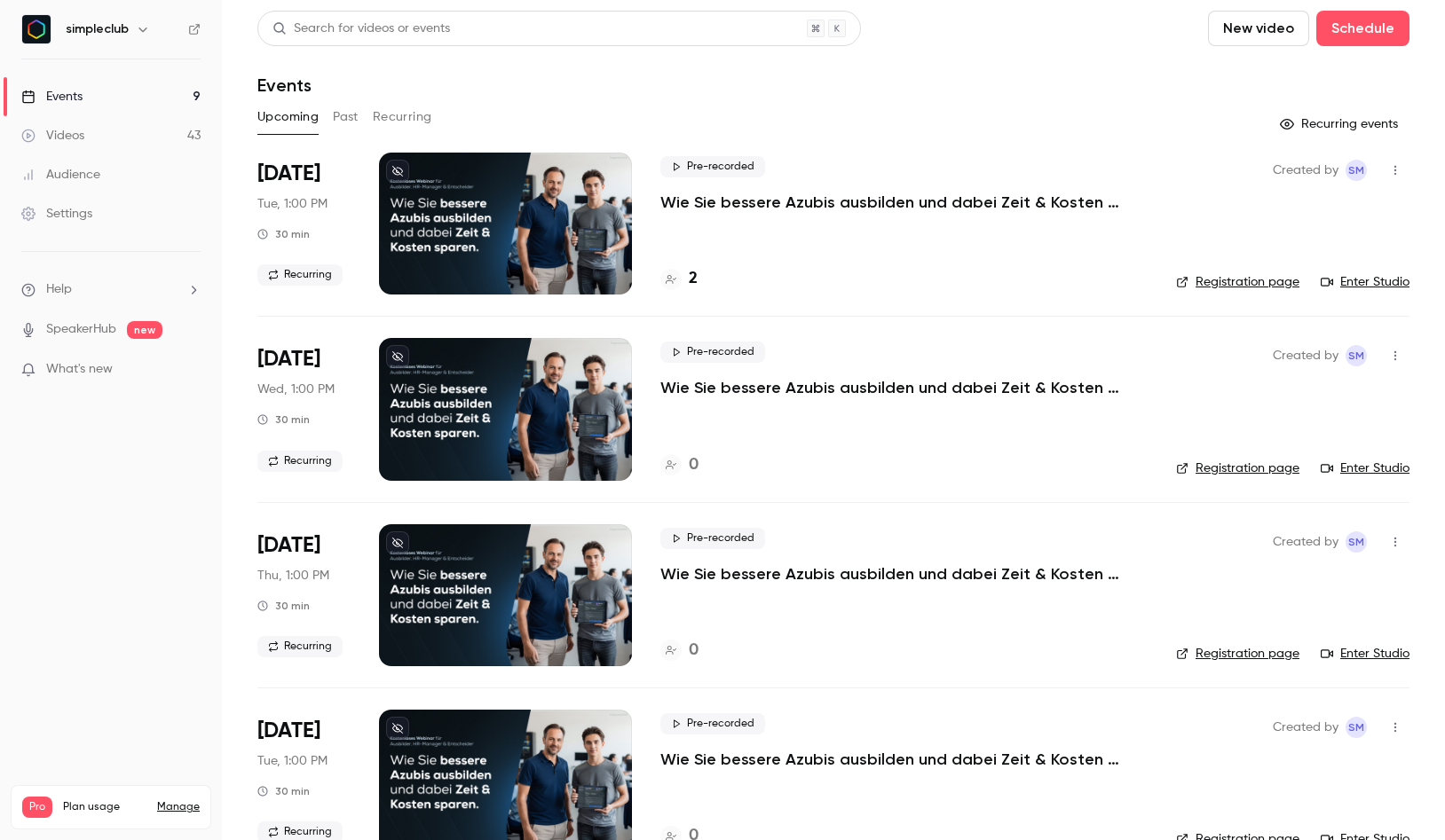
click at [340, 117] on button "Past" at bounding box center [346, 117] width 26 height 28
click at [691, 210] on p "Wie Sie bessere Azubis ausbilden und dabei Zeit & Kosten sparen. (Donnerstag, 1…" at bounding box center [897, 202] width 474 height 21
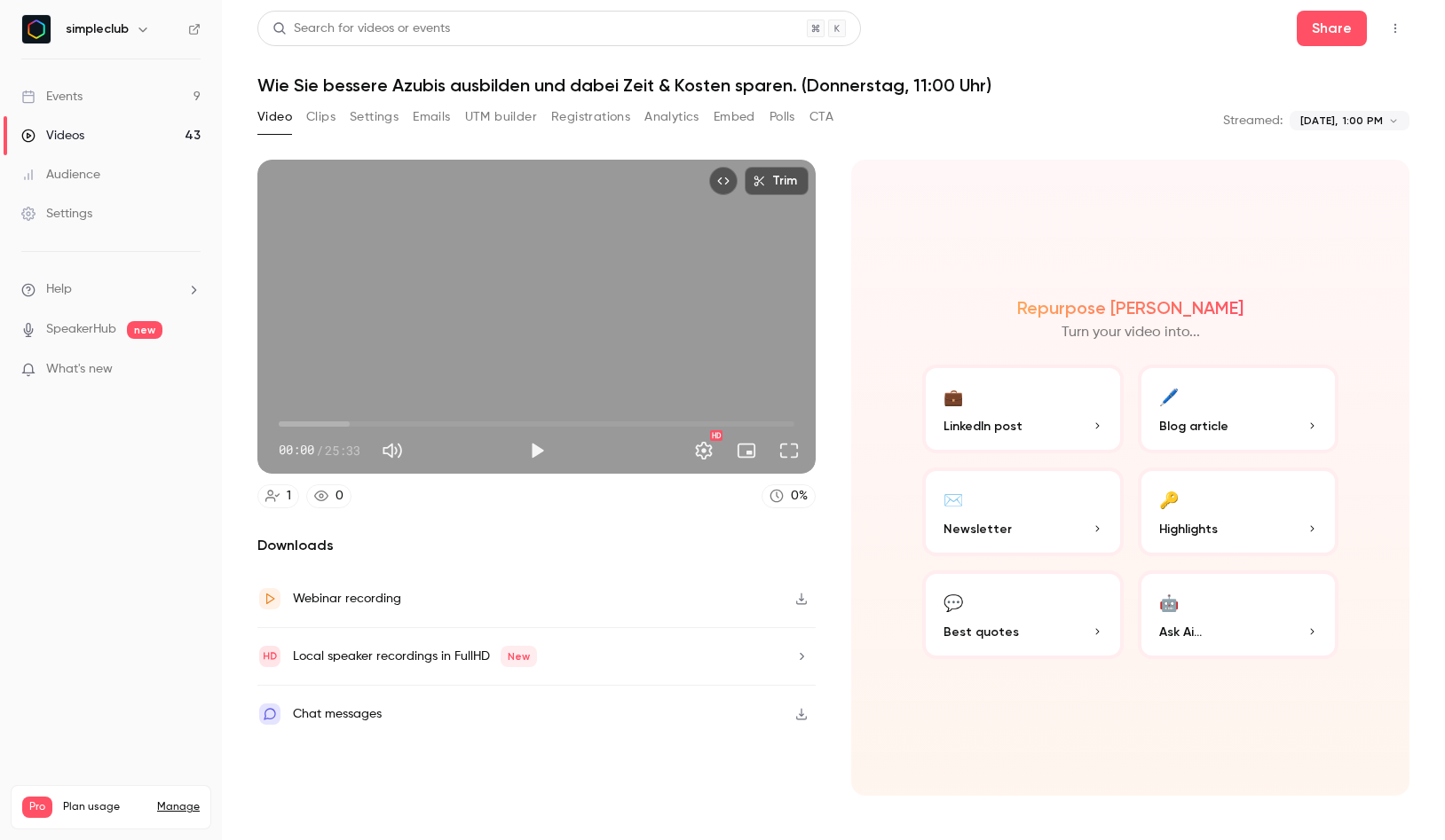
click at [591, 127] on button "Registrations" at bounding box center [590, 117] width 79 height 28
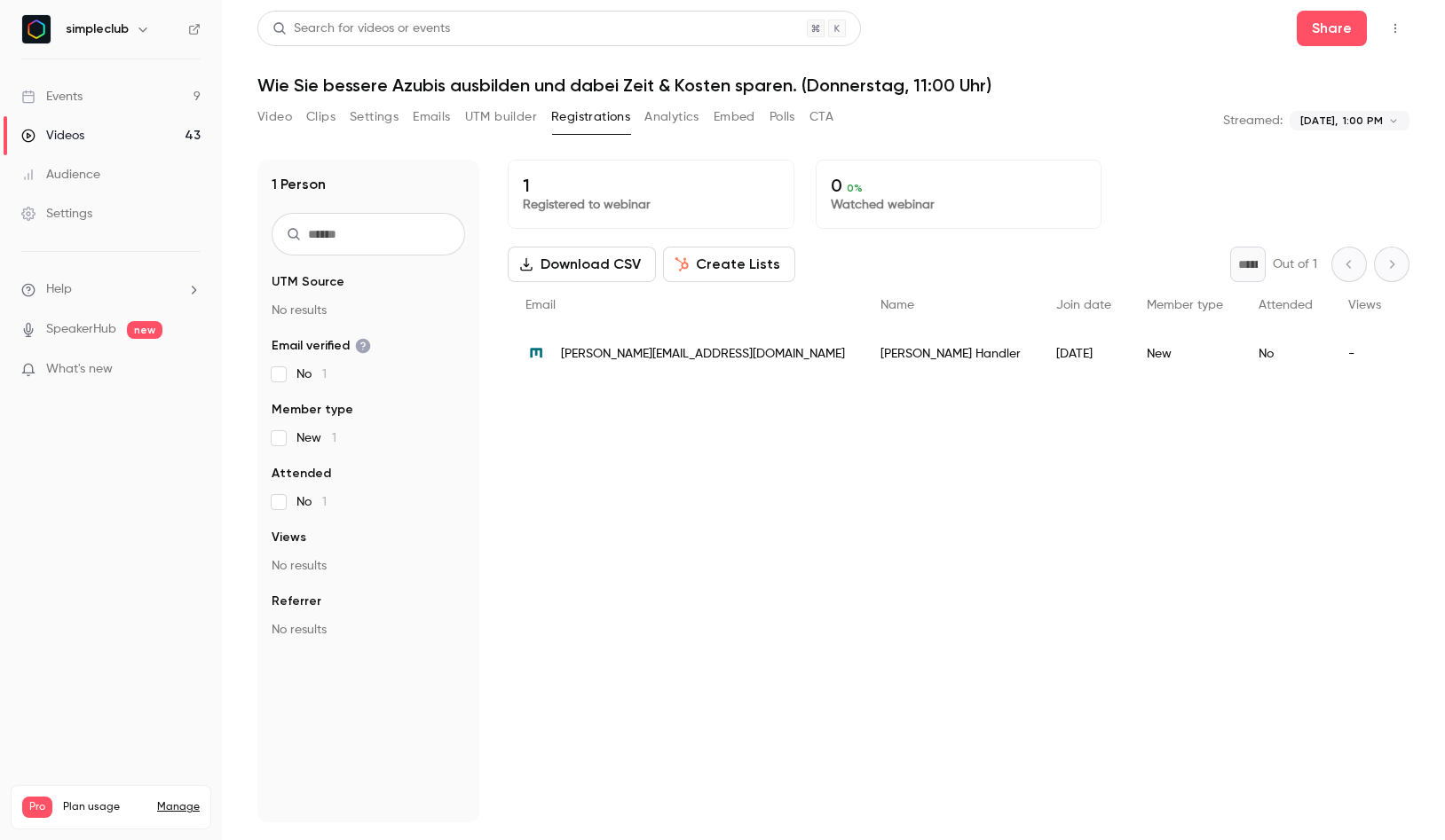
click at [598, 269] on button "Download CSV" at bounding box center [582, 264] width 149 height 36
click at [791, 493] on div "1 Registered to webinar 0 0 % Watched webinar Download CSV Create Lists * Out o…" at bounding box center [959, 491] width 902 height 662
